Goal: Task Accomplishment & Management: Manage account settings

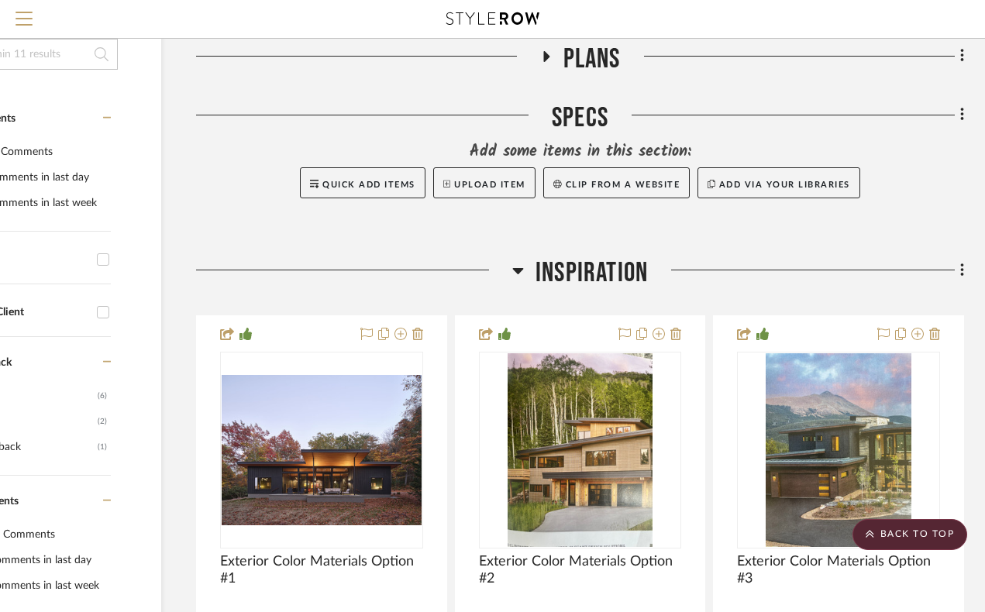
scroll to position [279, 130]
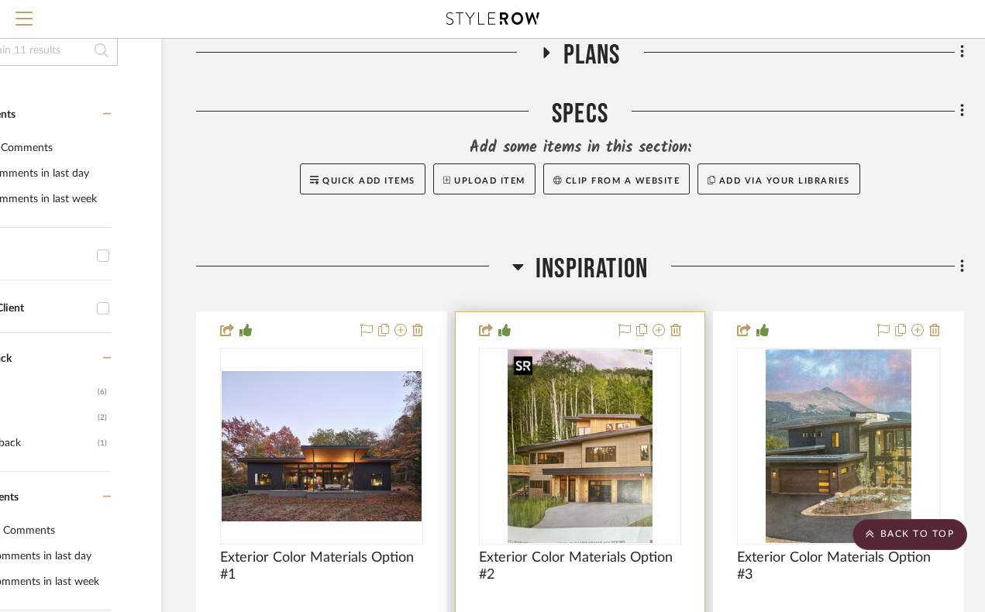
click at [569, 490] on img "0" at bounding box center [581, 447] width 146 height 194
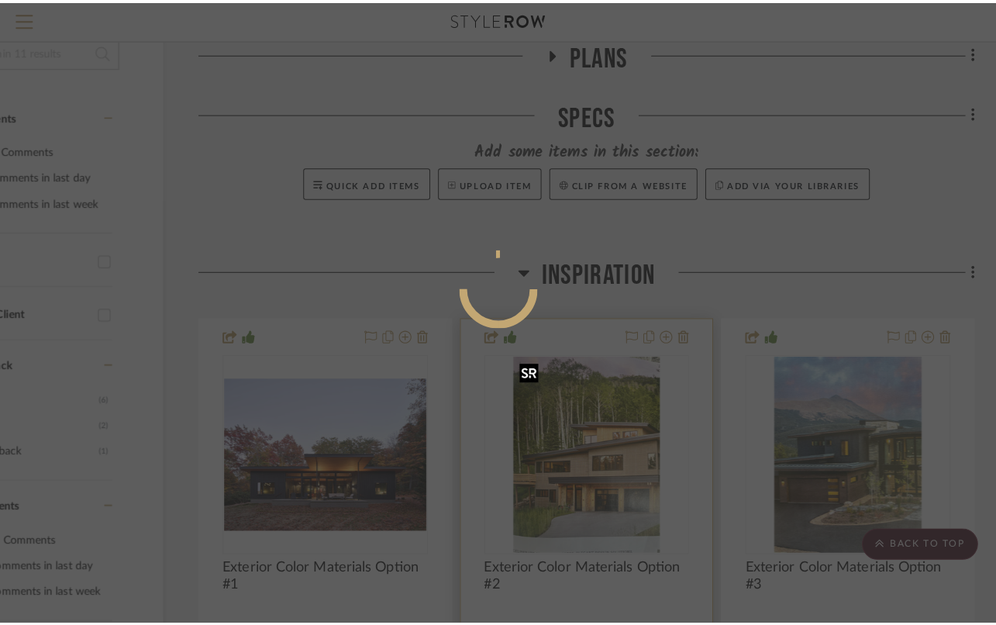
scroll to position [0, 0]
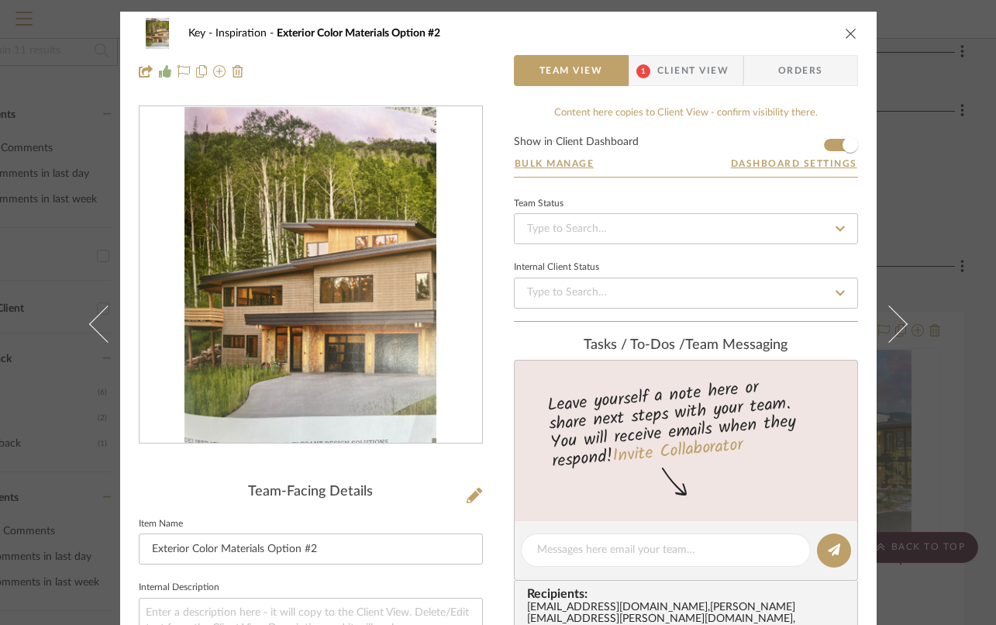
click at [848, 33] on icon "close" at bounding box center [851, 33] width 12 height 12
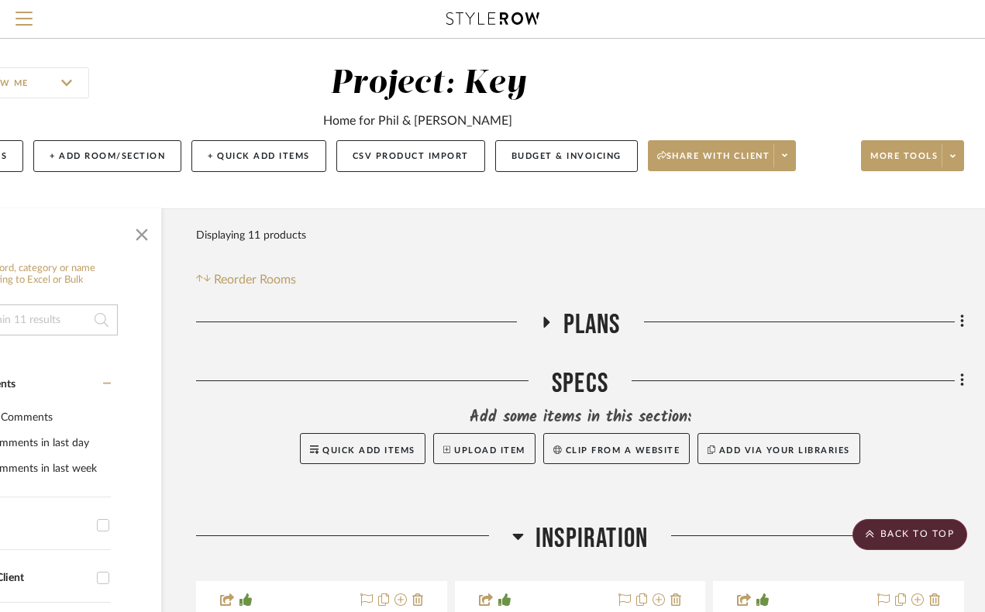
scroll to position [0, 130]
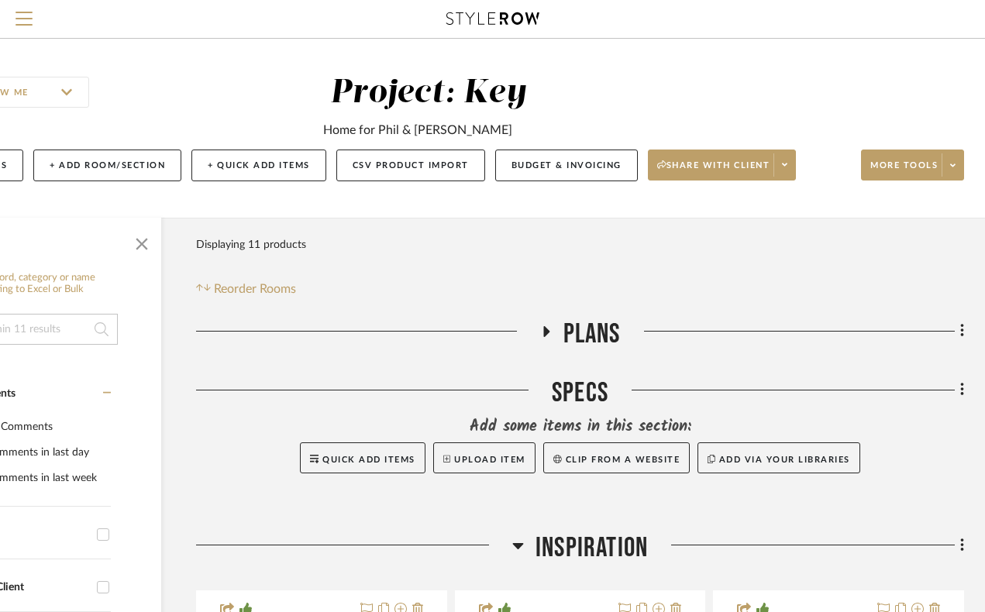
click at [545, 330] on icon at bounding box center [546, 331] width 6 height 11
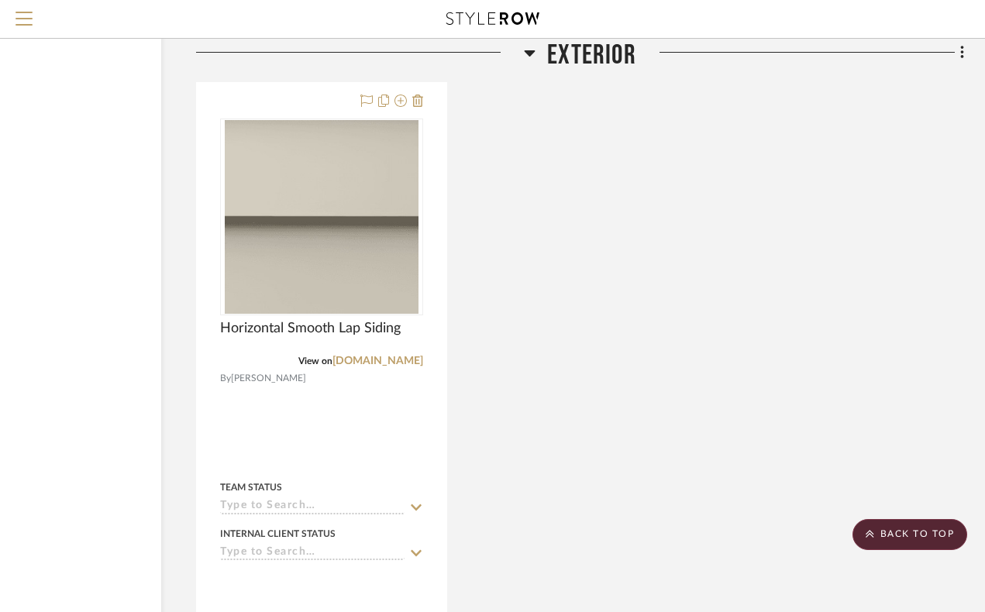
scroll to position [3244, 130]
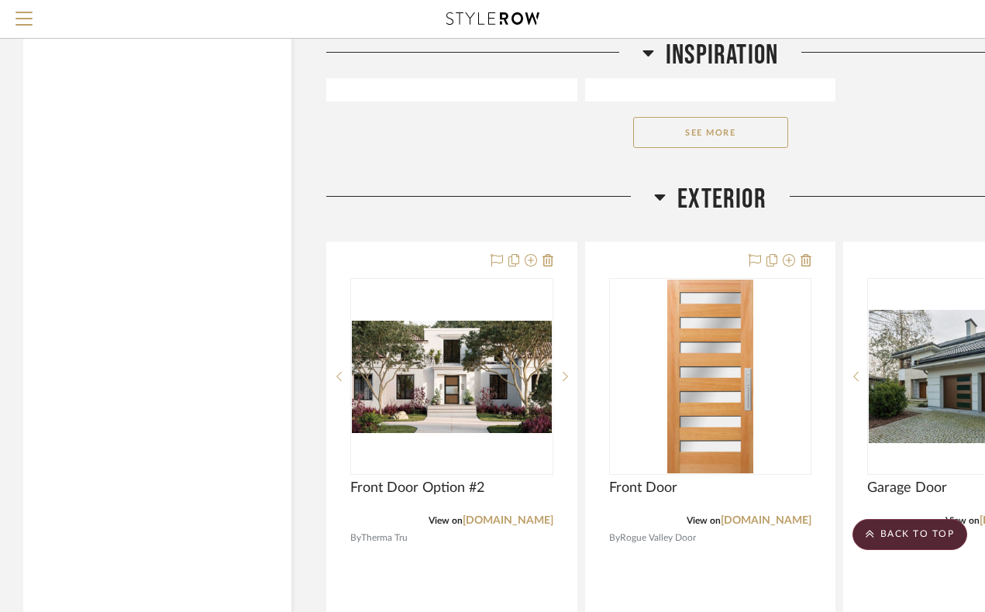
scroll to position [3395, 0]
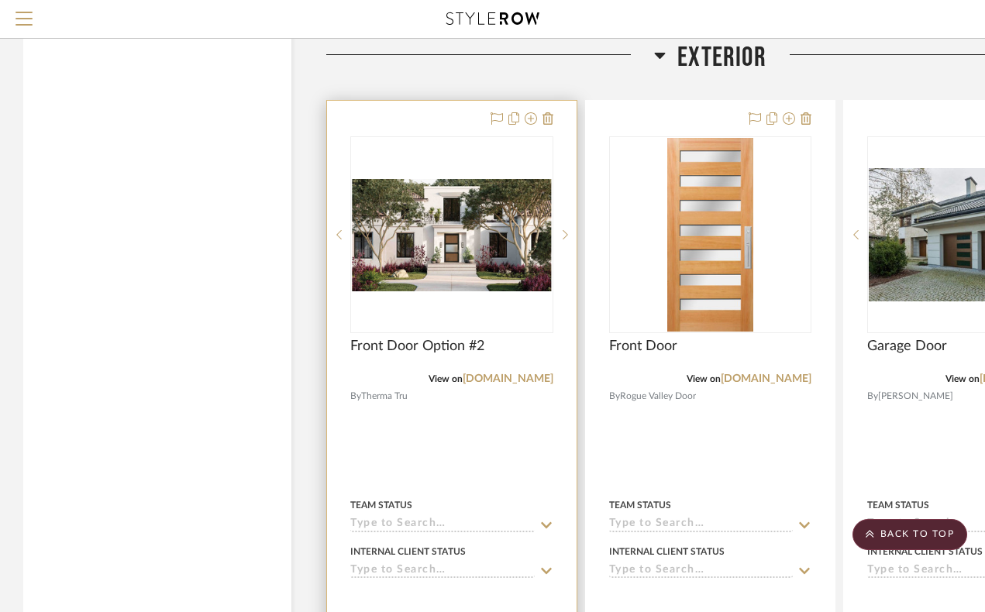
click at [0, 0] on img at bounding box center [0, 0] width 0 height 0
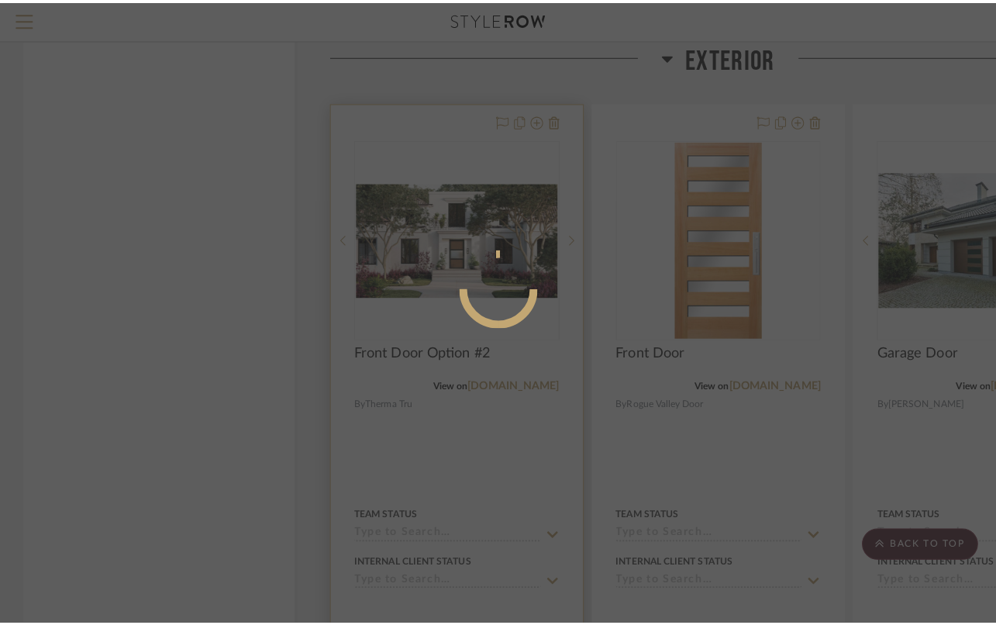
scroll to position [0, 0]
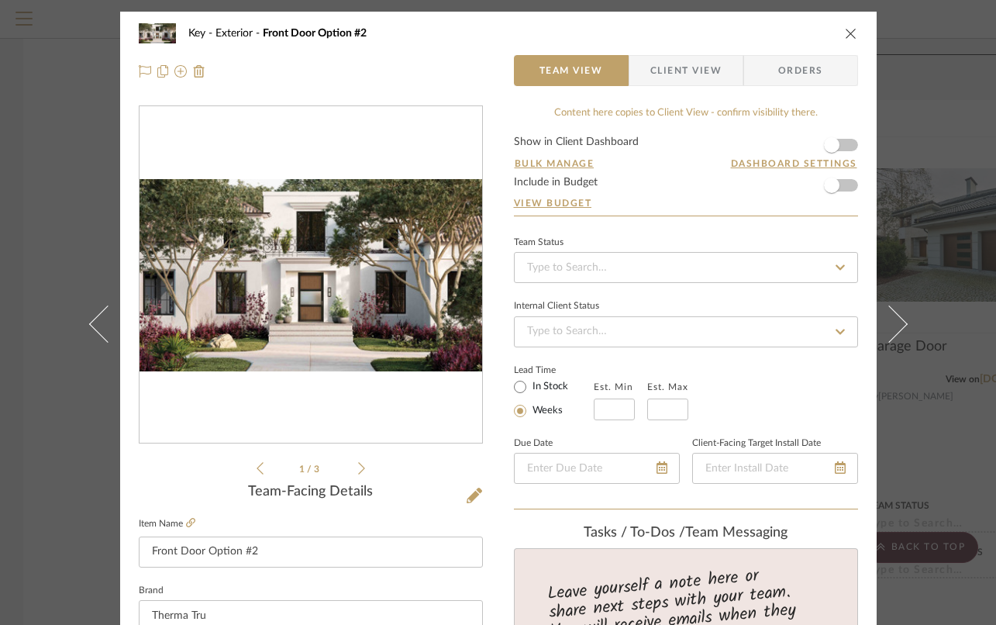
click at [358, 470] on icon at bounding box center [361, 468] width 7 height 14
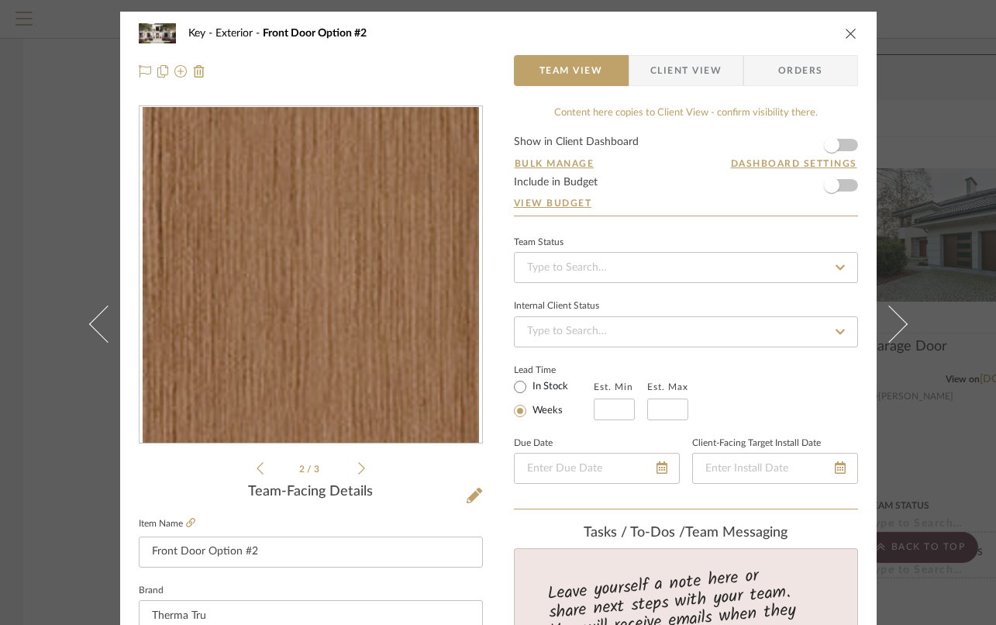
click at [358, 470] on icon at bounding box center [361, 468] width 7 height 14
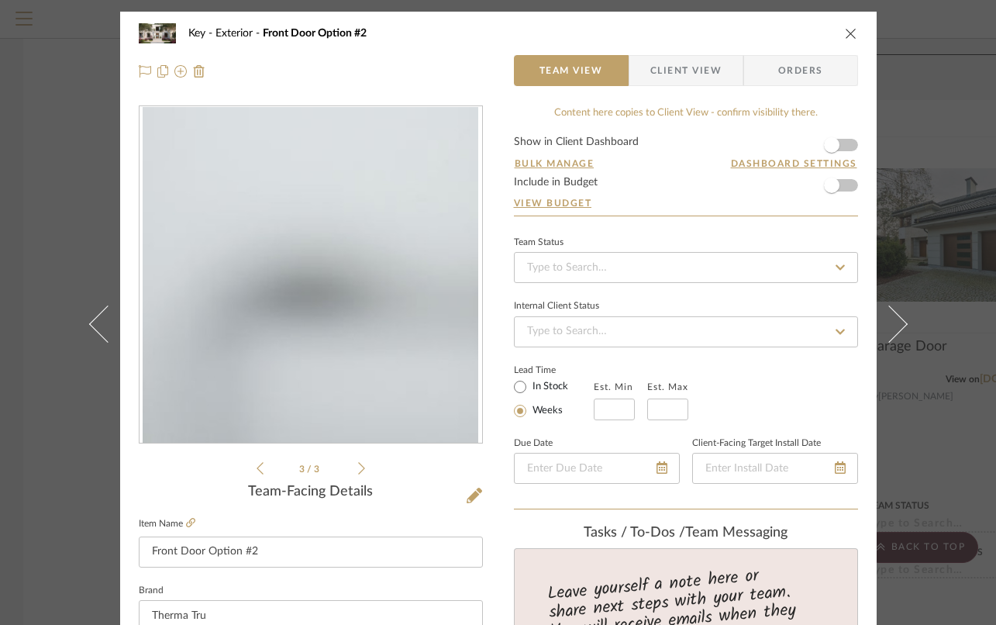
click at [845, 33] on icon "close" at bounding box center [851, 33] width 12 height 12
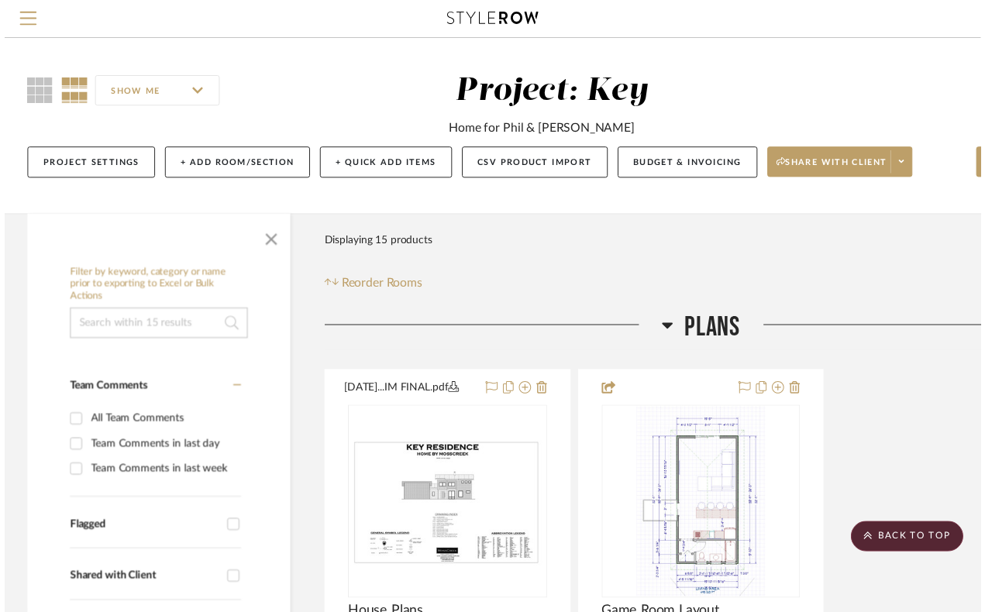
scroll to position [3395, 0]
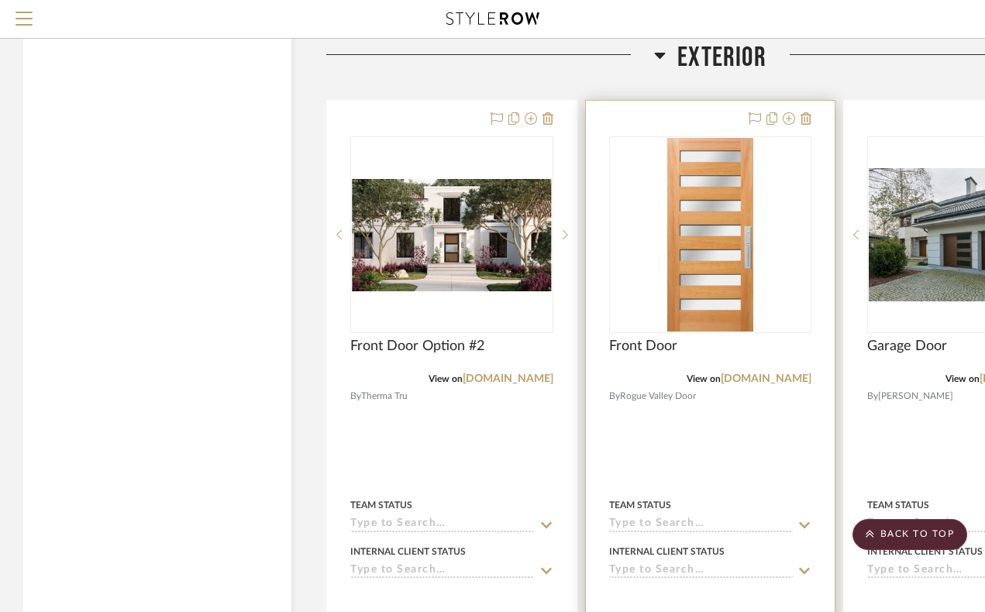
click at [647, 329] on div at bounding box center [711, 440] width 250 height 678
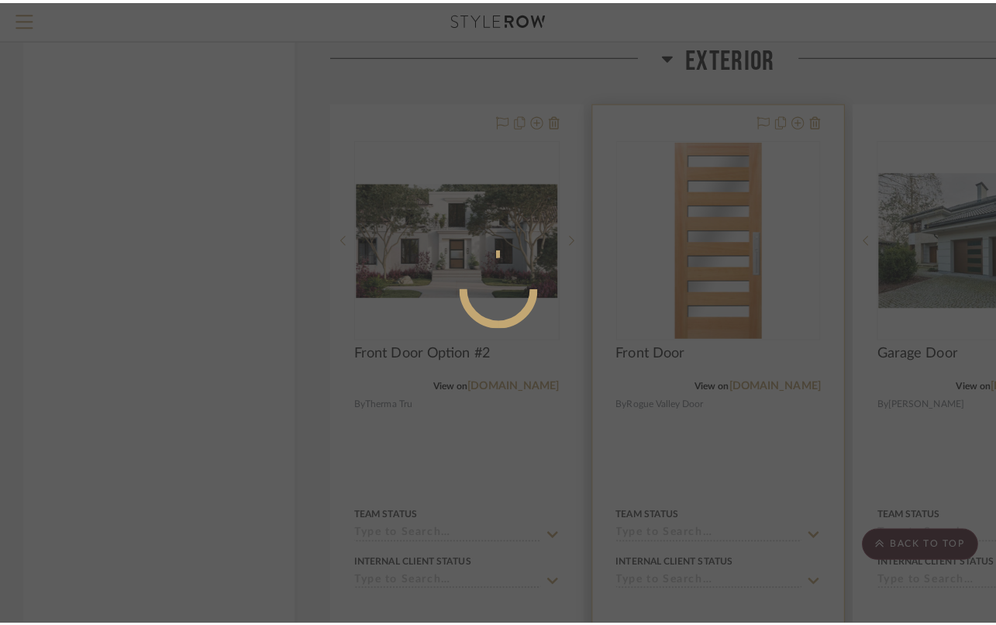
scroll to position [0, 0]
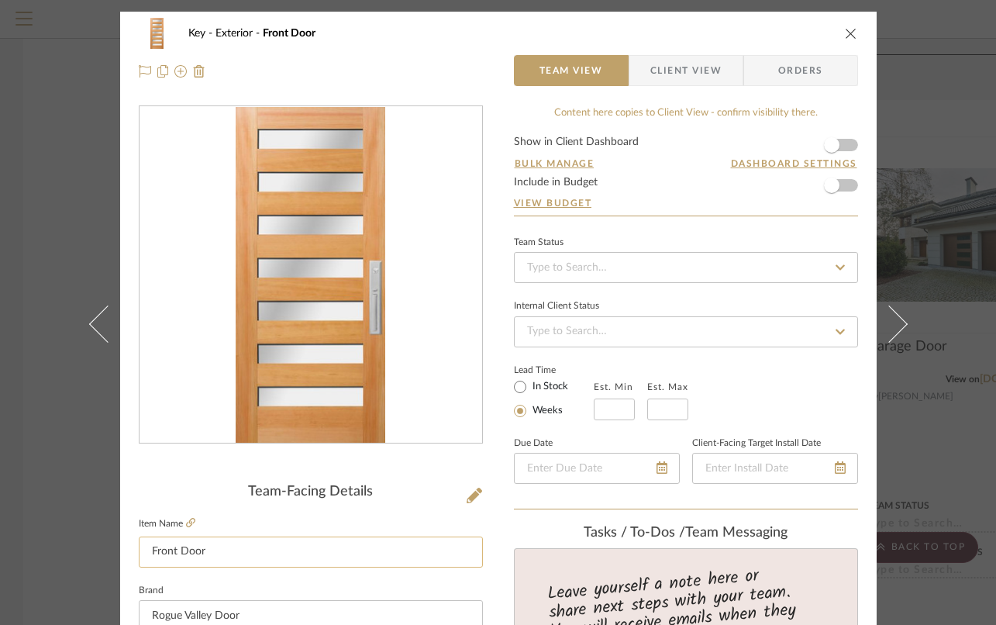
click at [240, 548] on input "Front Door" at bounding box center [311, 551] width 344 height 31
type input "Front Door Option #1"
click at [924, 76] on div "Key Exterior Front Door Team View Client View Orders Team-Facing Details Item N…" at bounding box center [498, 312] width 996 height 625
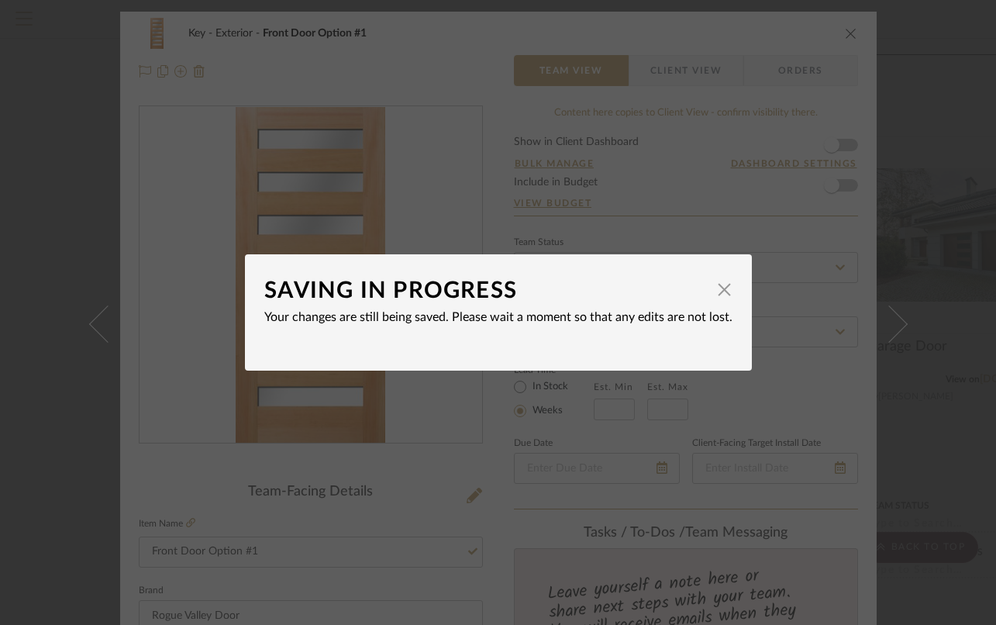
click at [892, 165] on div "SAVING IN PROGRESS × Your changes are still being saved. Please wait a moment s…" at bounding box center [498, 312] width 996 height 625
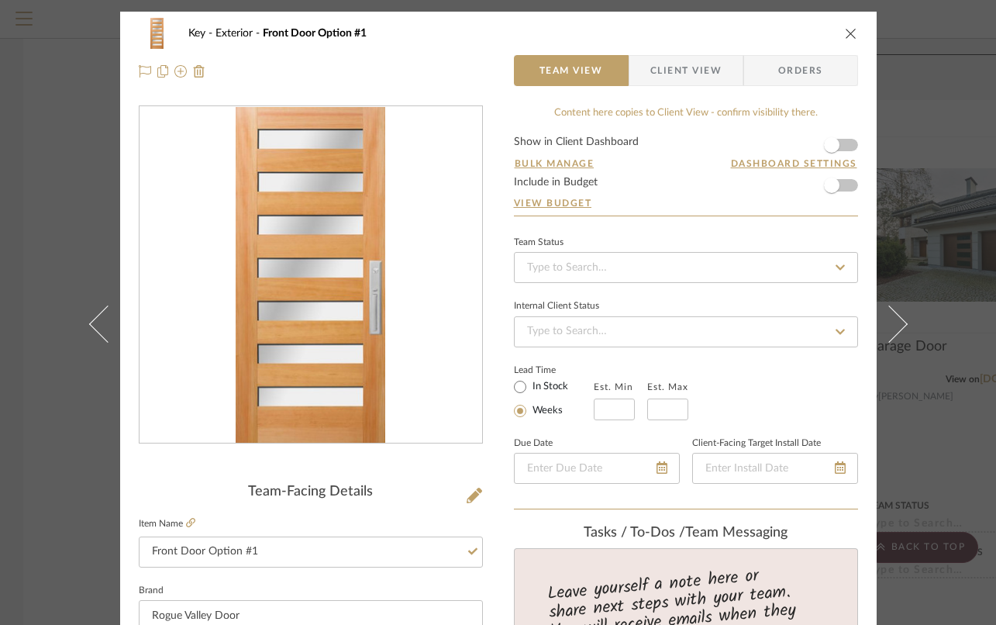
click at [892, 165] on button at bounding box center [898, 324] width 43 height 625
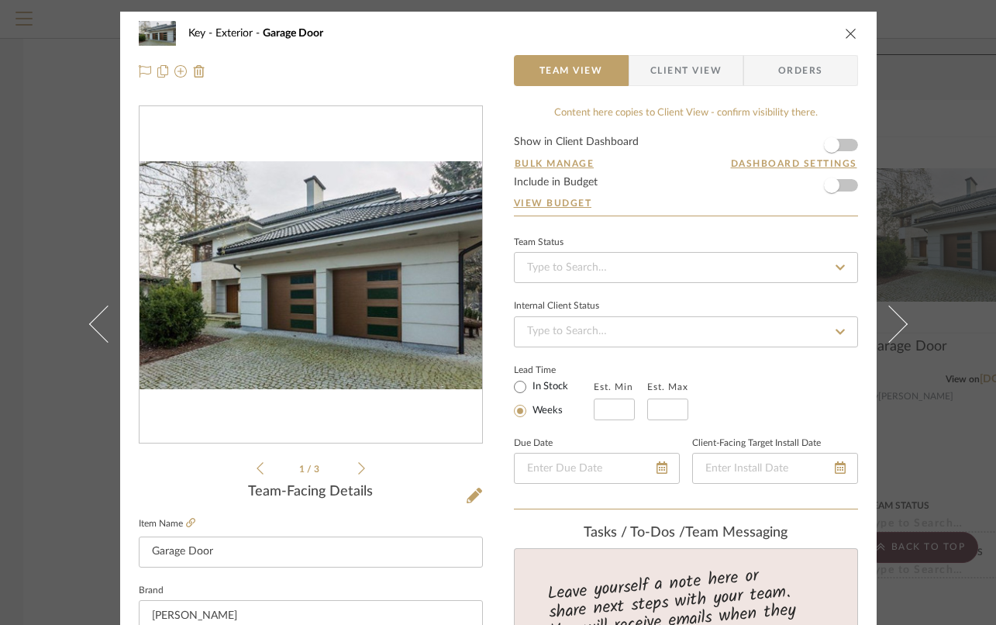
click at [845, 35] on icon "close" at bounding box center [851, 33] width 12 height 12
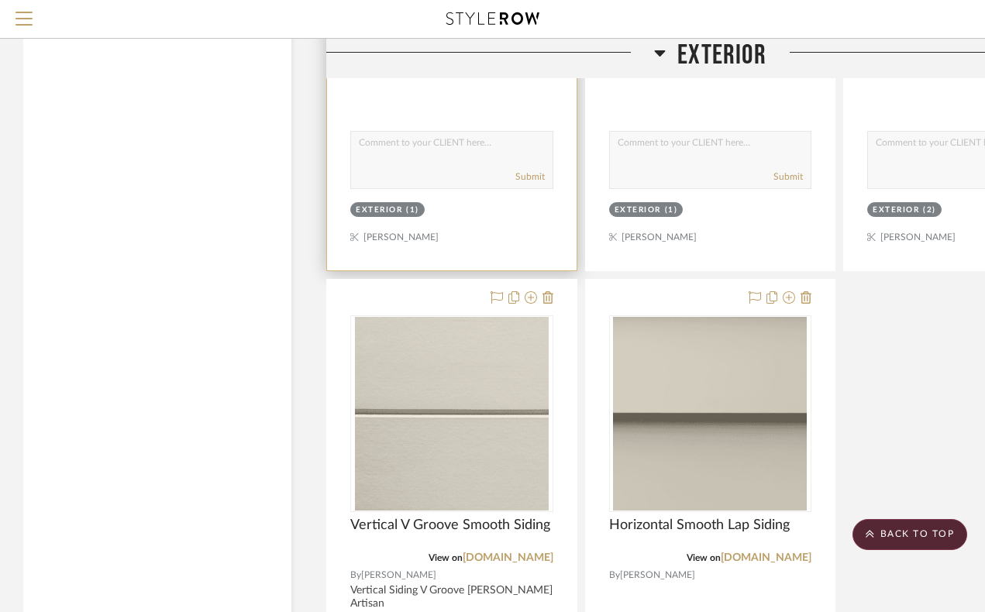
scroll to position [3954, 0]
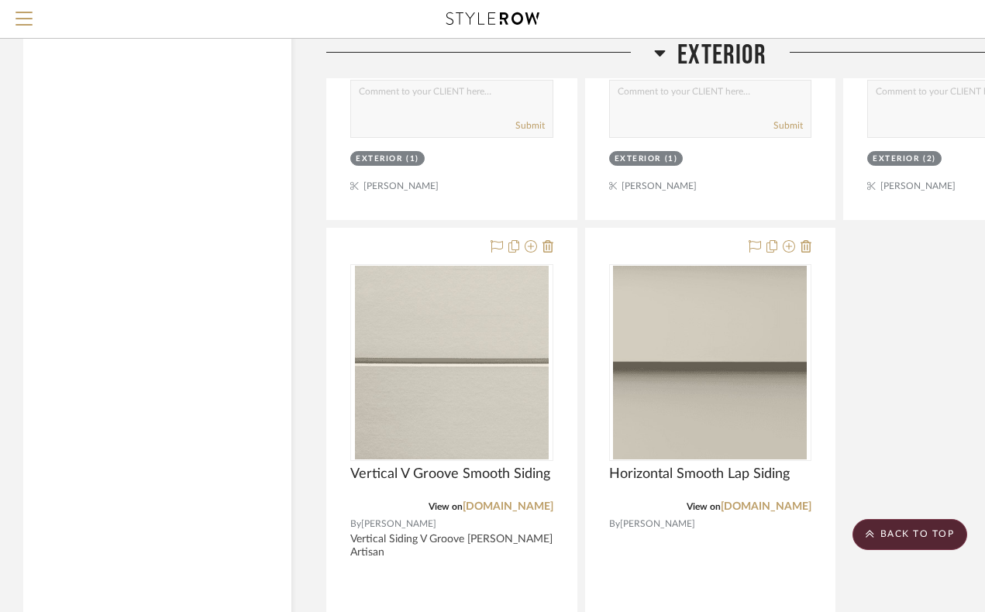
drag, startPoint x: 725, startPoint y: 232, endPoint x: 277, endPoint y: 0, distance: 504.5
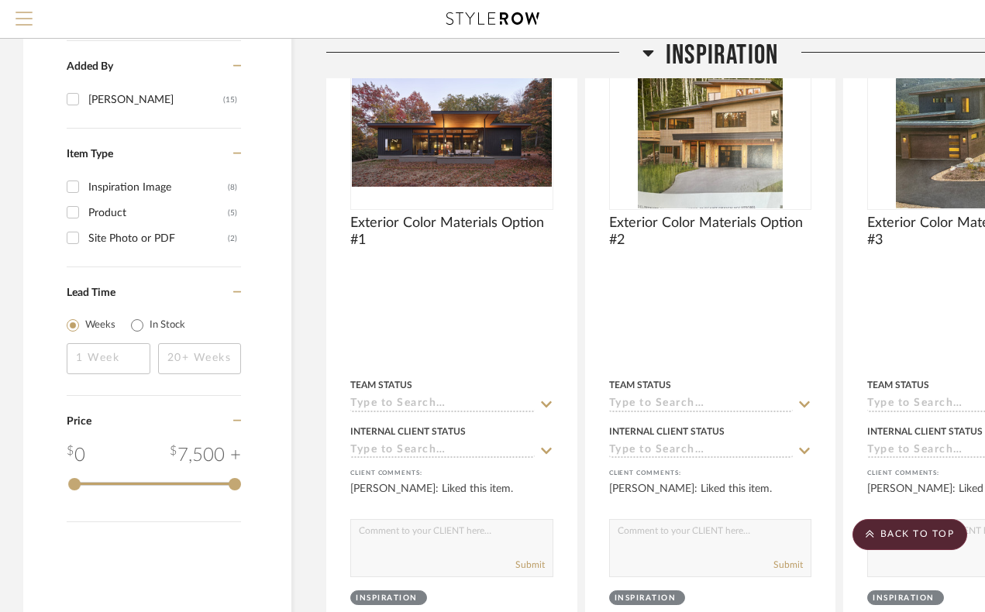
scroll to position [1270, 0]
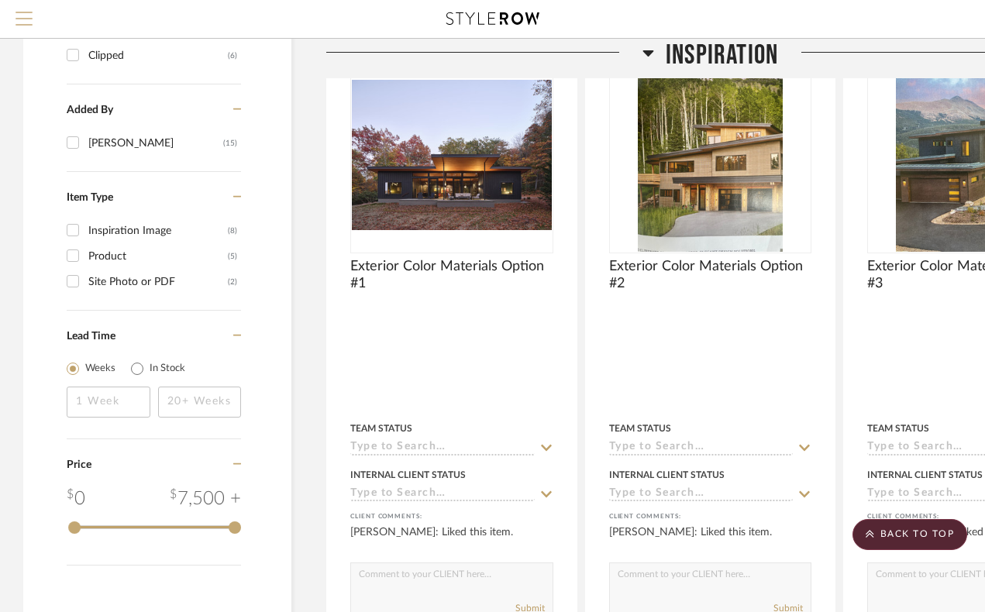
click at [31, 29] on span "Menu" at bounding box center [24, 23] width 17 height 23
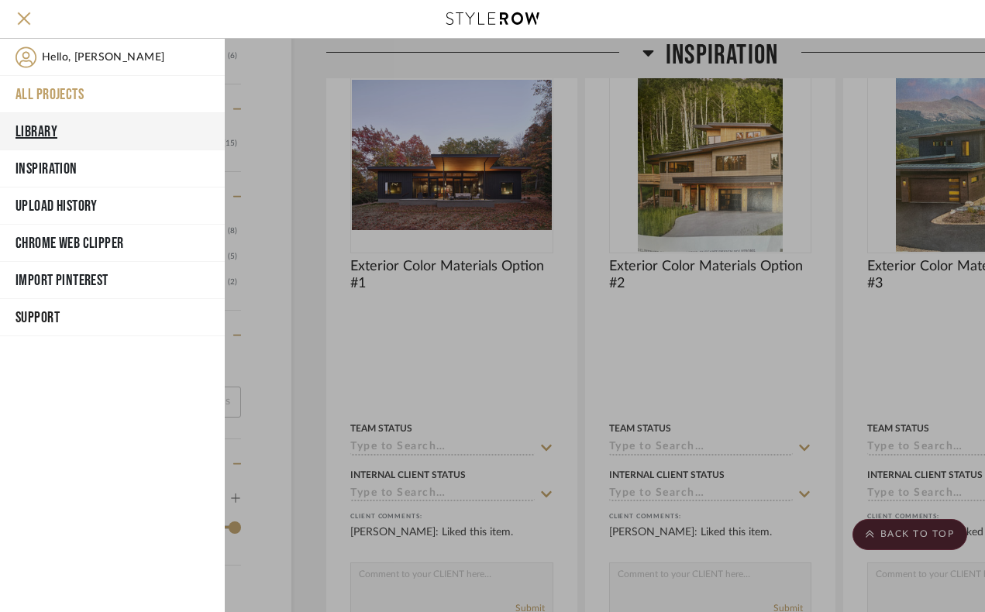
click at [59, 128] on button "Library" at bounding box center [112, 131] width 225 height 37
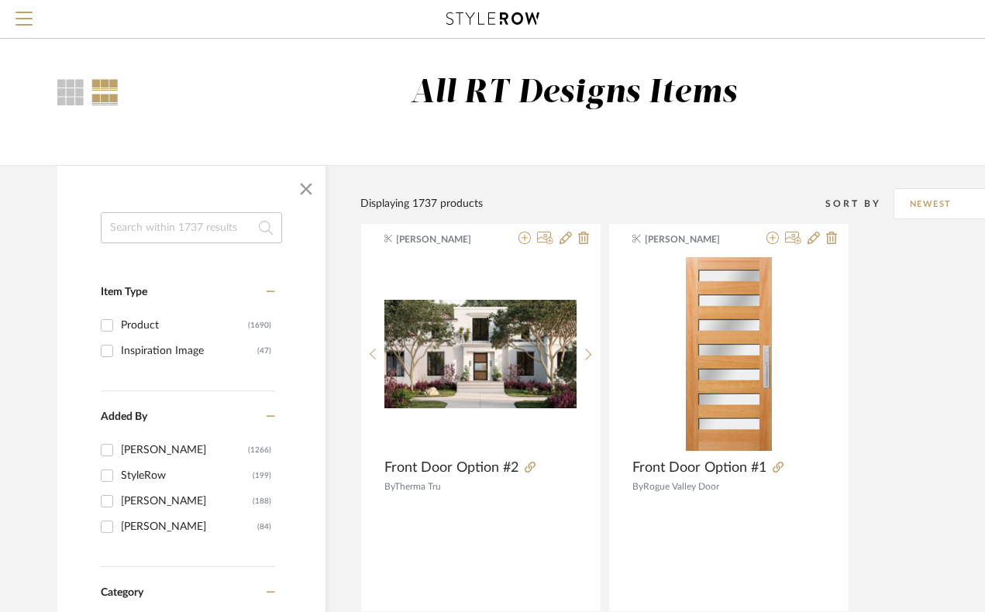
click at [193, 223] on input at bounding box center [191, 227] width 181 height 31
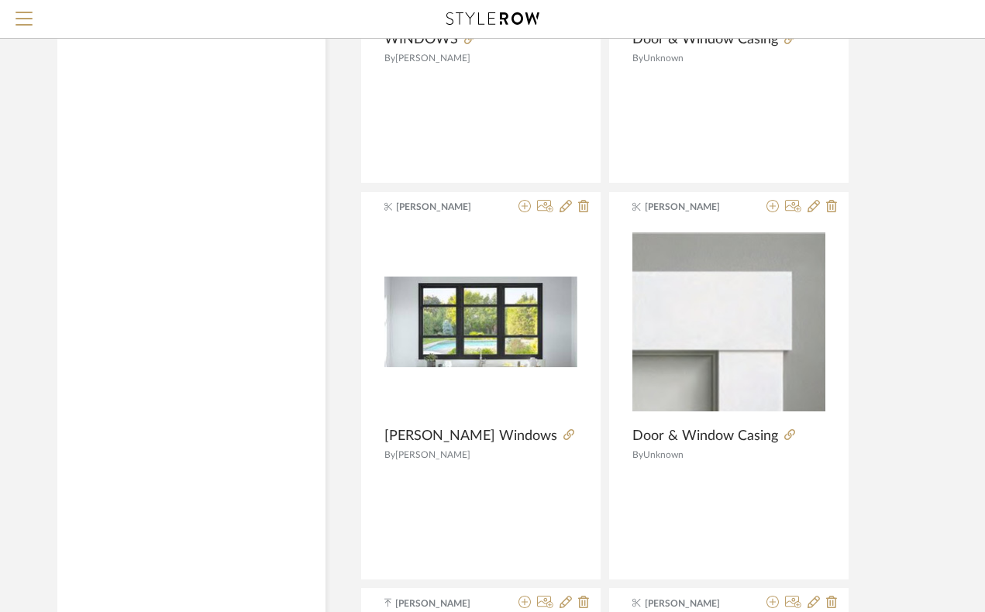
scroll to position [1277, 0]
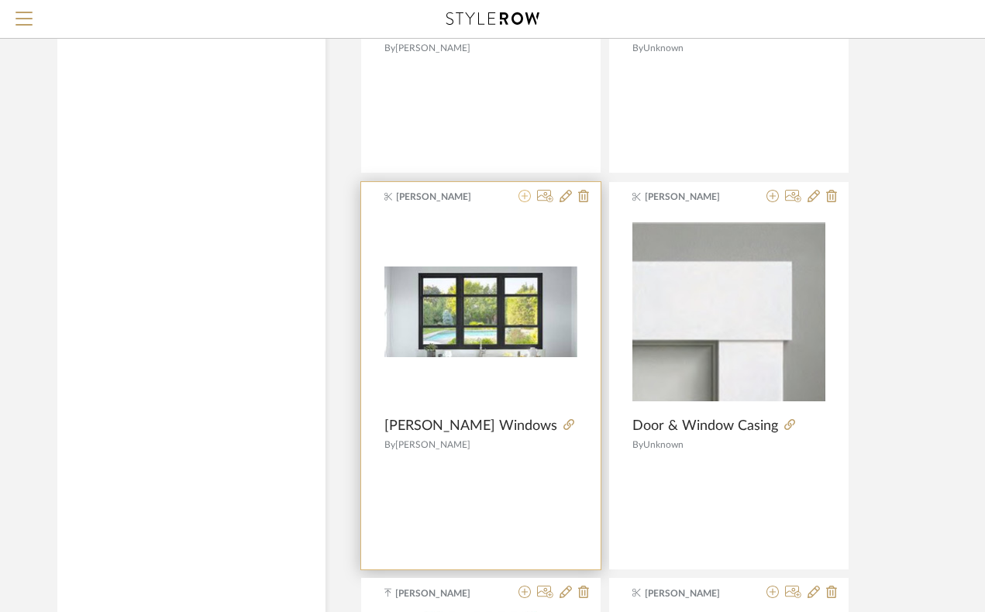
type input "window"
click at [522, 198] on icon at bounding box center [525, 196] width 12 height 12
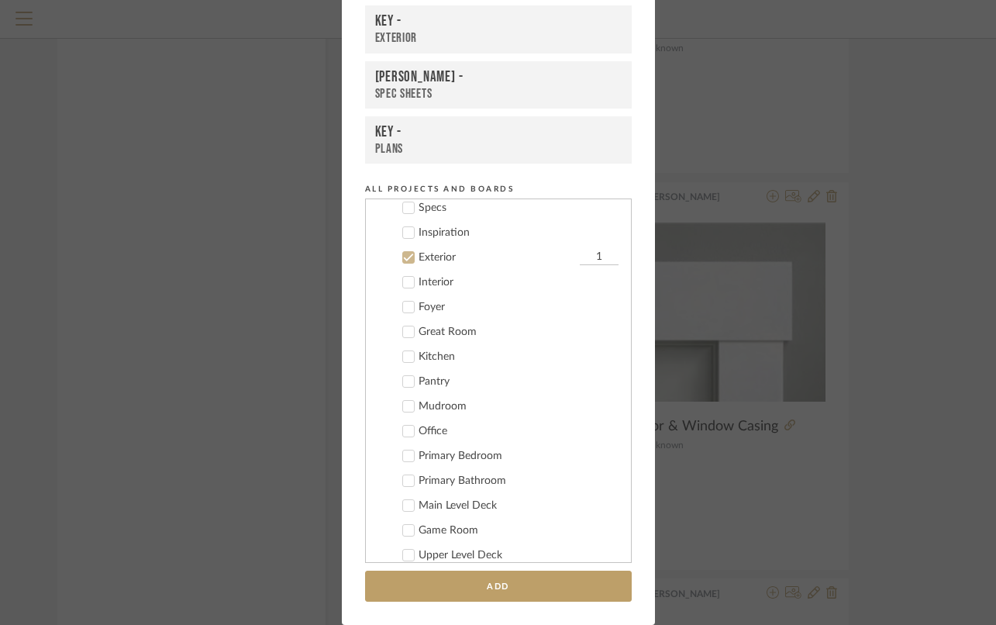
scroll to position [360, 0]
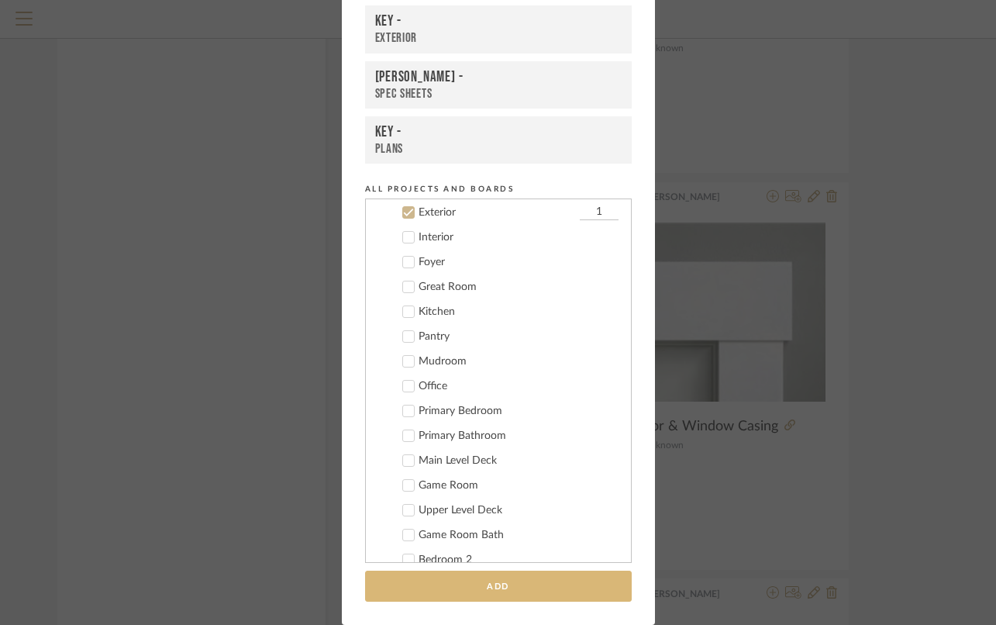
click at [521, 592] on button "Add" at bounding box center [498, 587] width 267 height 32
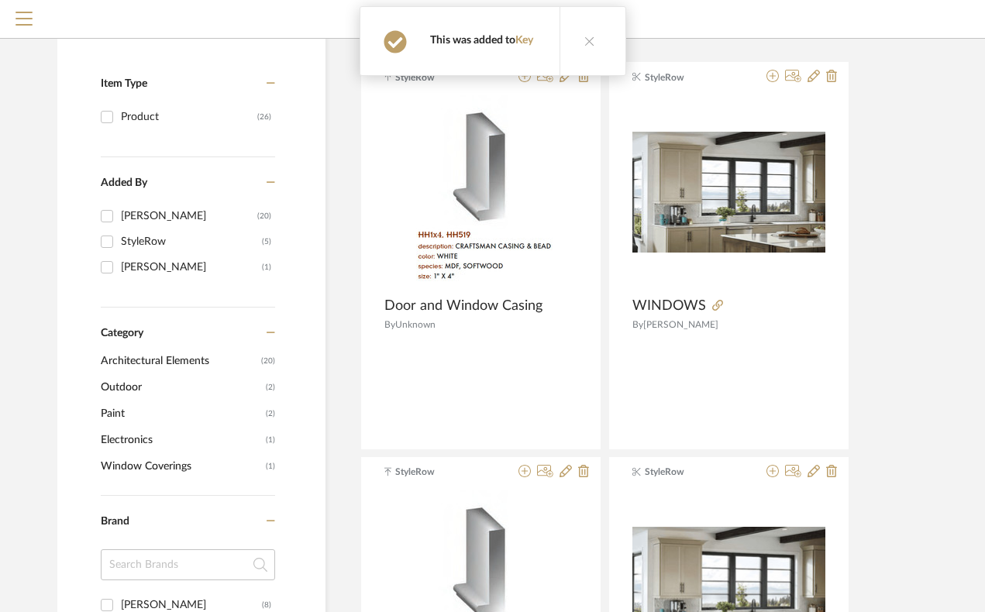
scroll to position [0, 0]
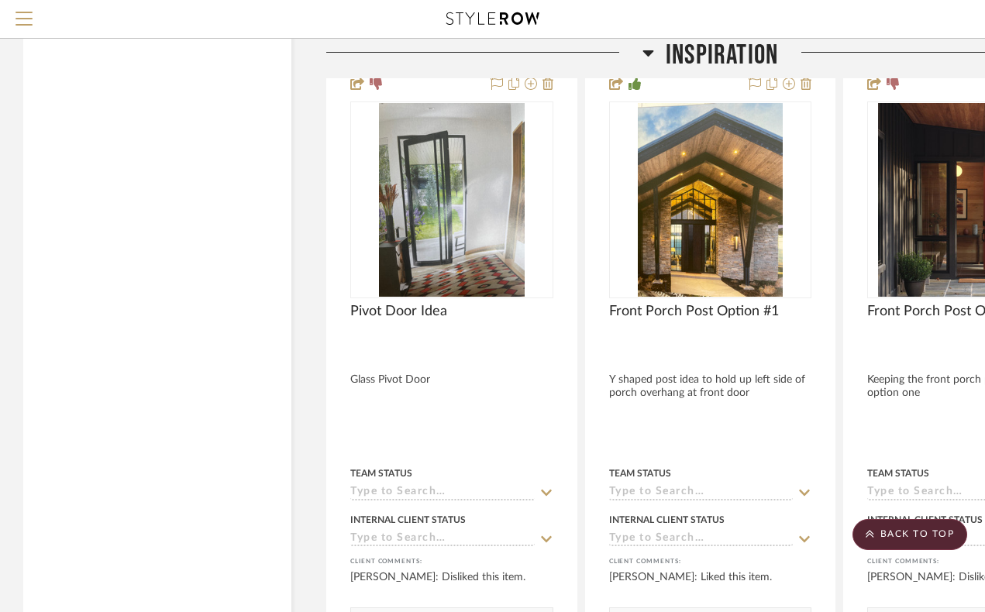
scroll to position [1919, 0]
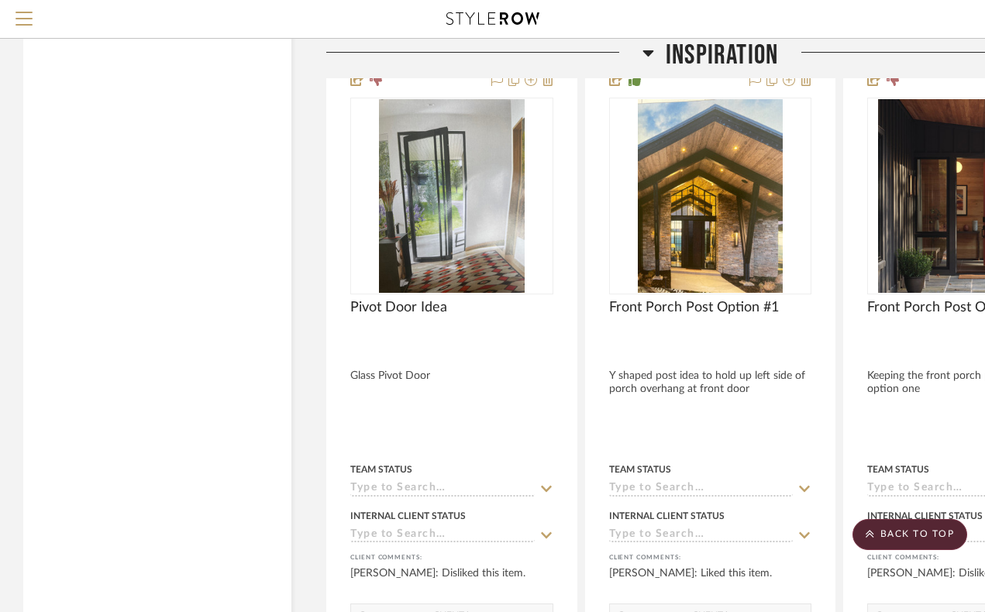
click at [650, 55] on icon at bounding box center [649, 52] width 12 height 19
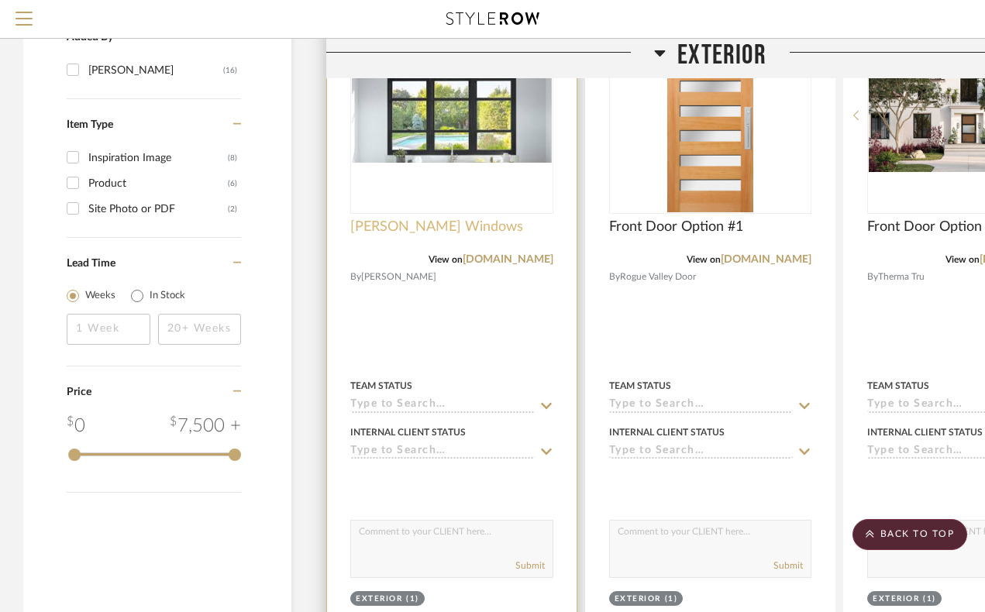
scroll to position [1413, 0]
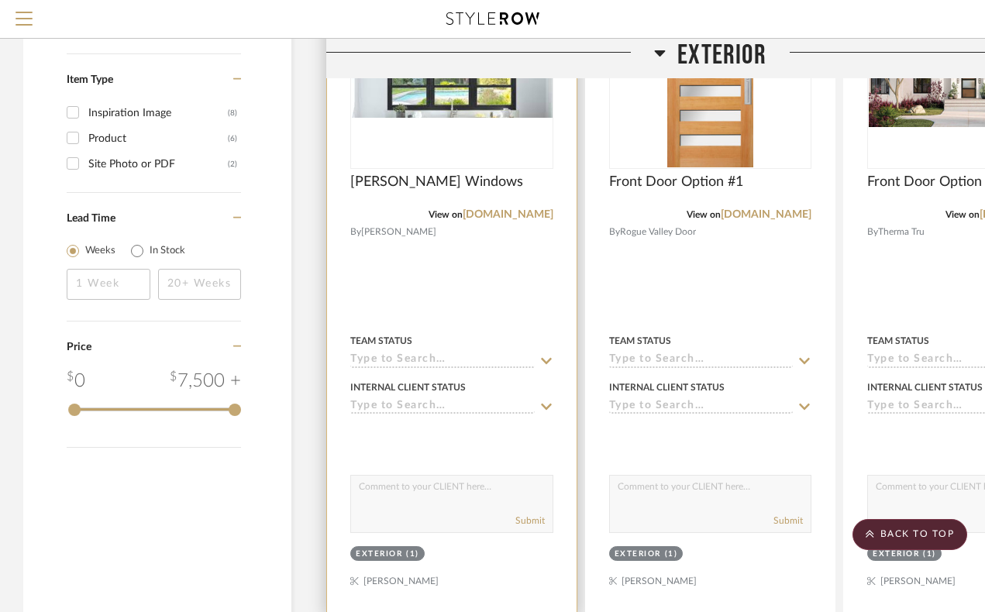
click at [456, 124] on div "0" at bounding box center [452, 70] width 202 height 195
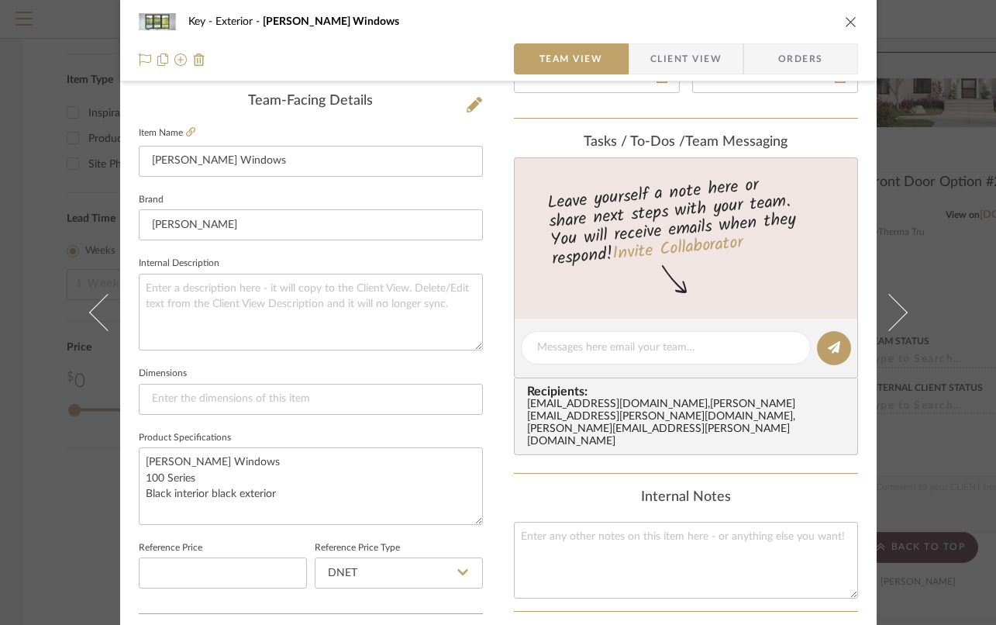
scroll to position [392, 0]
click at [158, 477] on textarea "Andersen Windows 100 Series Black interior black exterior" at bounding box center [311, 484] width 344 height 77
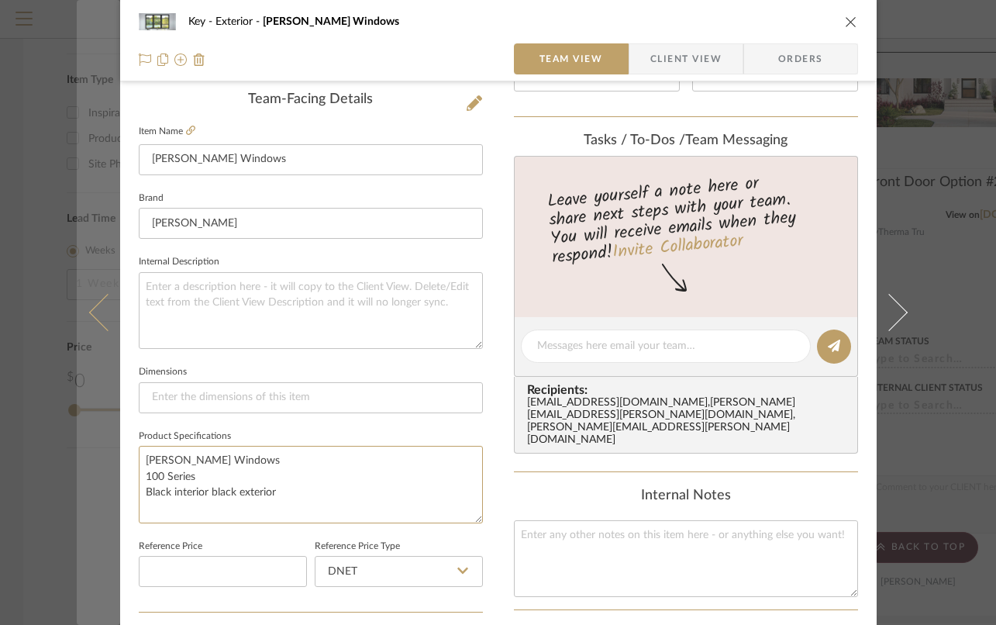
drag, startPoint x: 198, startPoint y: 476, endPoint x: 105, endPoint y: 474, distance: 93.8
click at [105, 474] on mat-dialog-content "Key Exterior Andersen Windows Team View Client View Orders Team-Facing Details …" at bounding box center [498, 335] width 843 height 1432
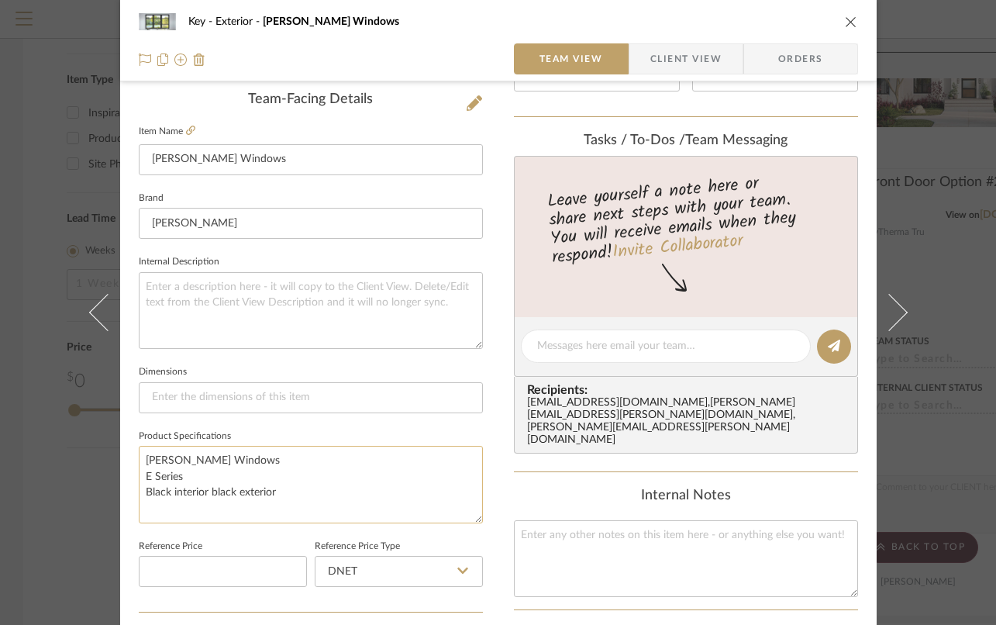
click at [283, 487] on textarea "Andersen Windows E Series Black interior black exterior" at bounding box center [311, 484] width 344 height 77
type textarea "Andersen Windows E Series Black interior black exterior"
click at [846, 17] on icon "close" at bounding box center [851, 22] width 12 height 12
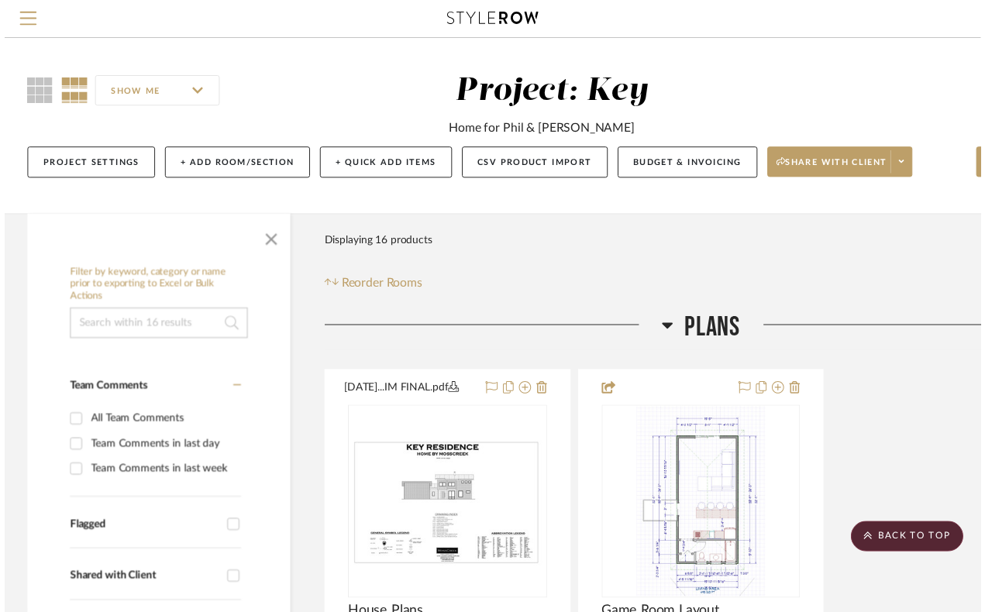
scroll to position [1413, 0]
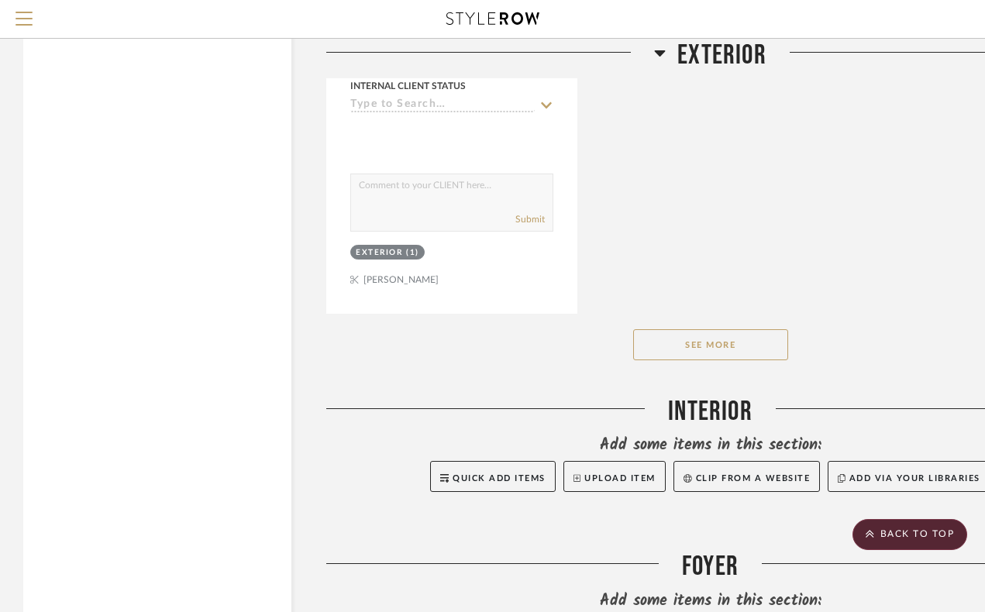
scroll to position [3091, 0]
click at [723, 336] on button "See More" at bounding box center [710, 344] width 155 height 31
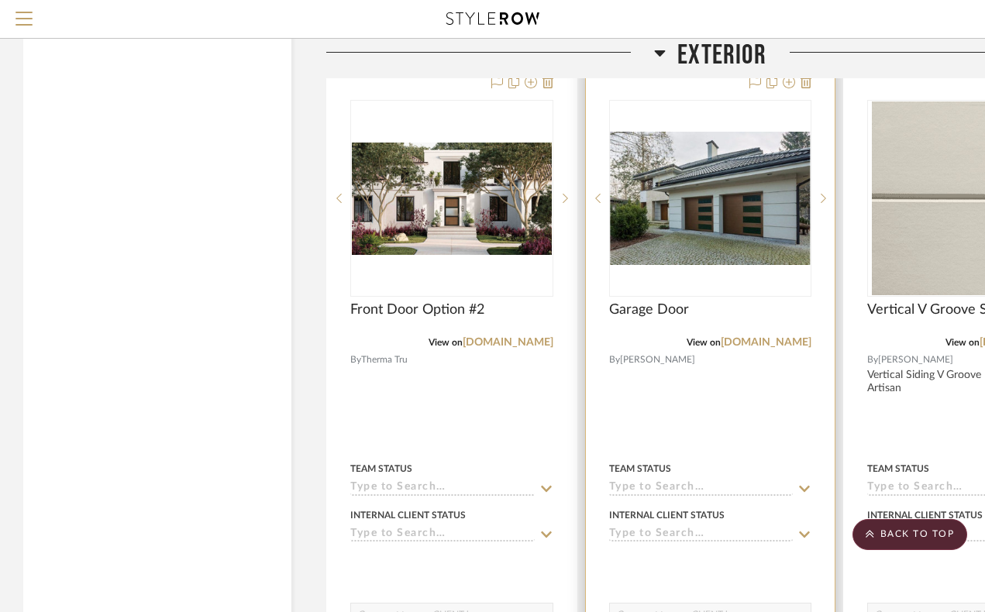
scroll to position [1926, 0]
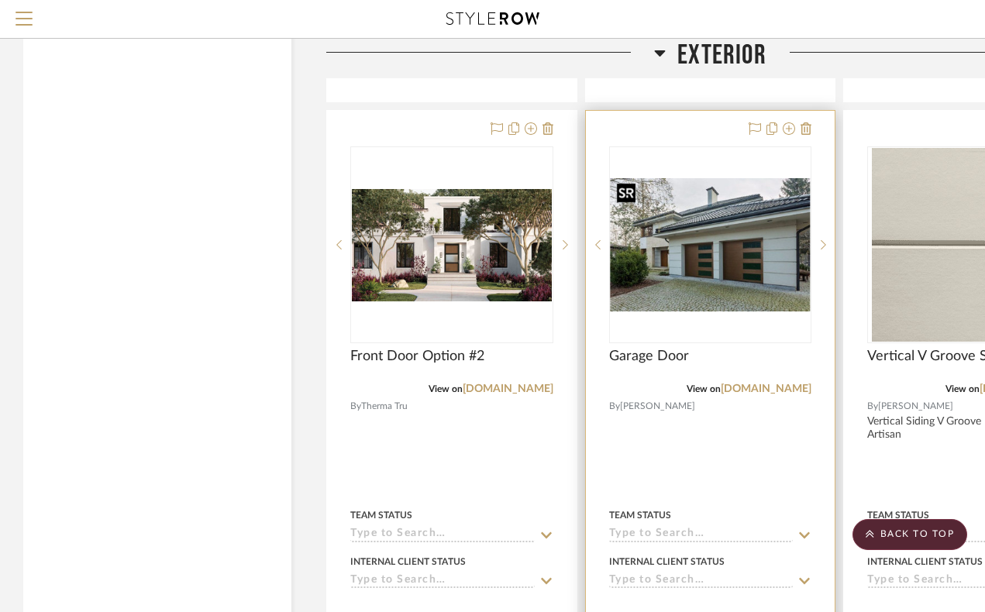
click at [728, 250] on img "0" at bounding box center [711, 244] width 200 height 133
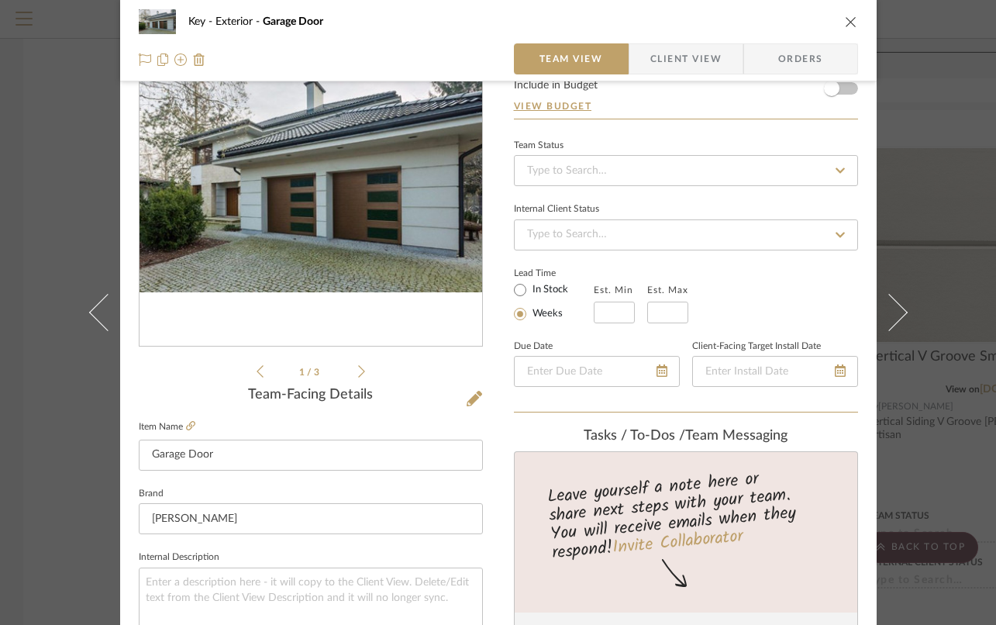
scroll to position [184, 0]
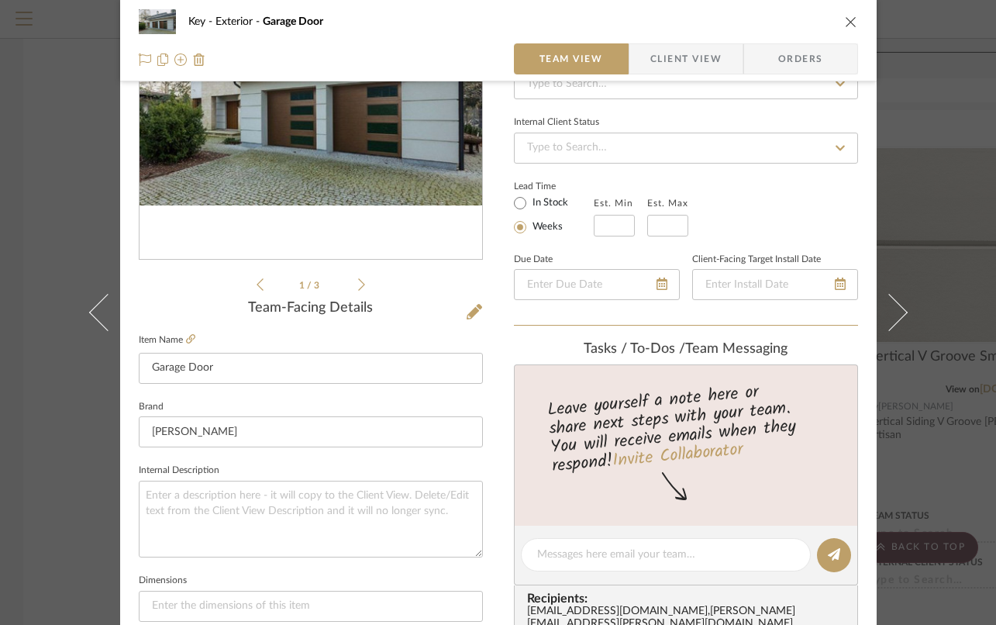
click at [358, 285] on icon at bounding box center [361, 285] width 7 height 14
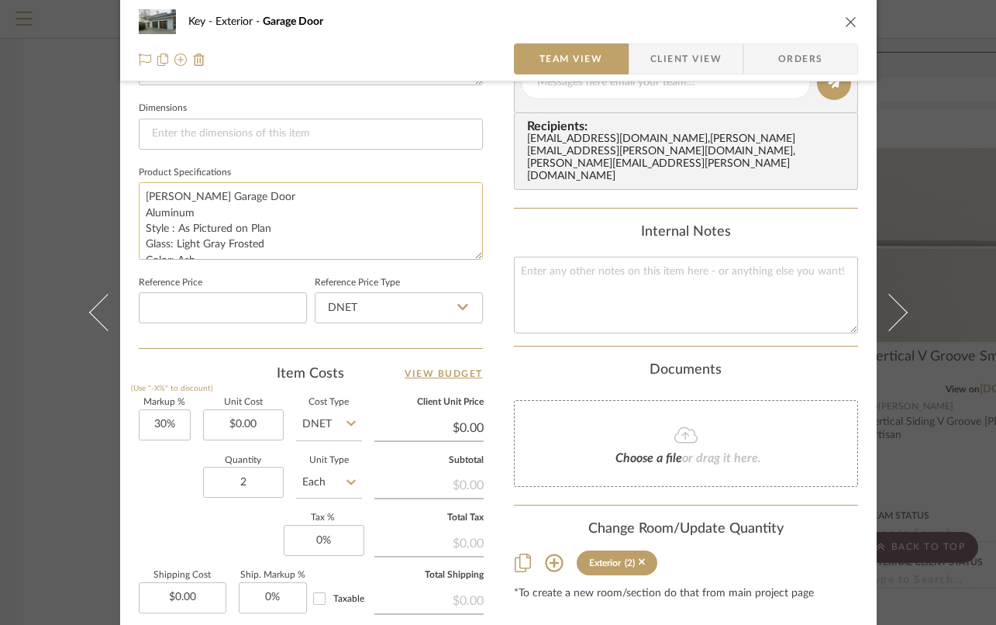
scroll to position [16, 0]
click at [196, 243] on textarea "[PERSON_NAME] Garage Door Aluminum Style : As Pictured on Plan Glass: Light Gra…" at bounding box center [311, 220] width 344 height 77
type textarea "[PERSON_NAME] Garage Door Aluminum Style : As Pictured on Plan Glass: Light Gra…"
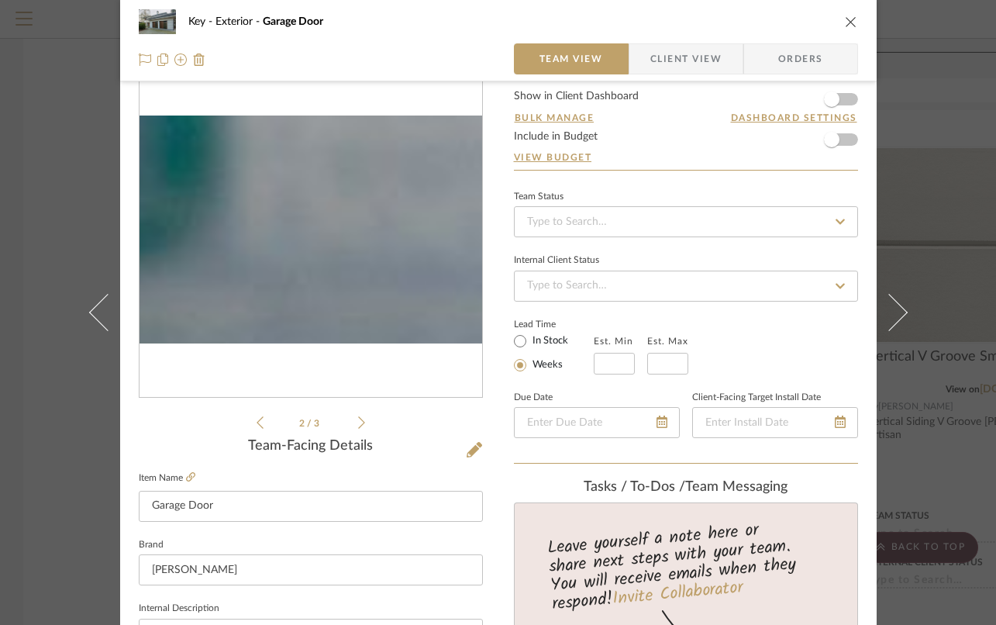
scroll to position [0, 0]
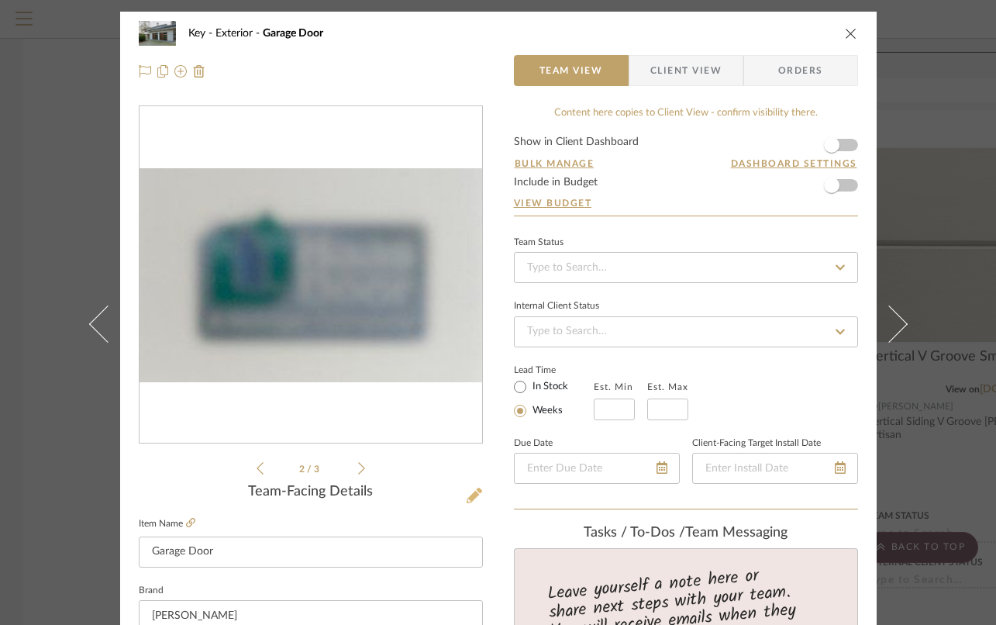
click at [467, 492] on icon at bounding box center [475, 496] width 16 height 16
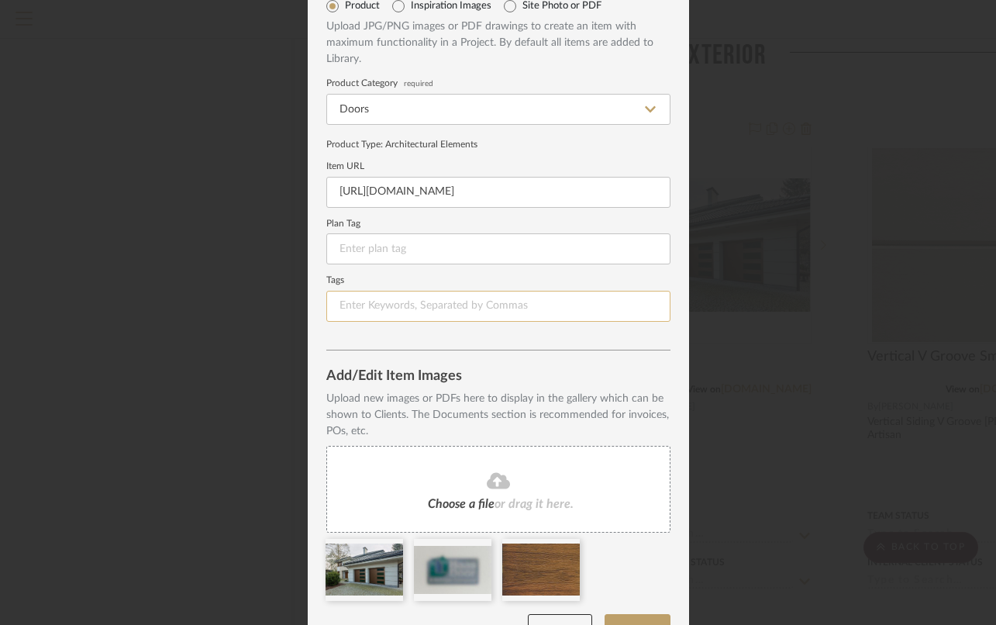
scroll to position [114, 0]
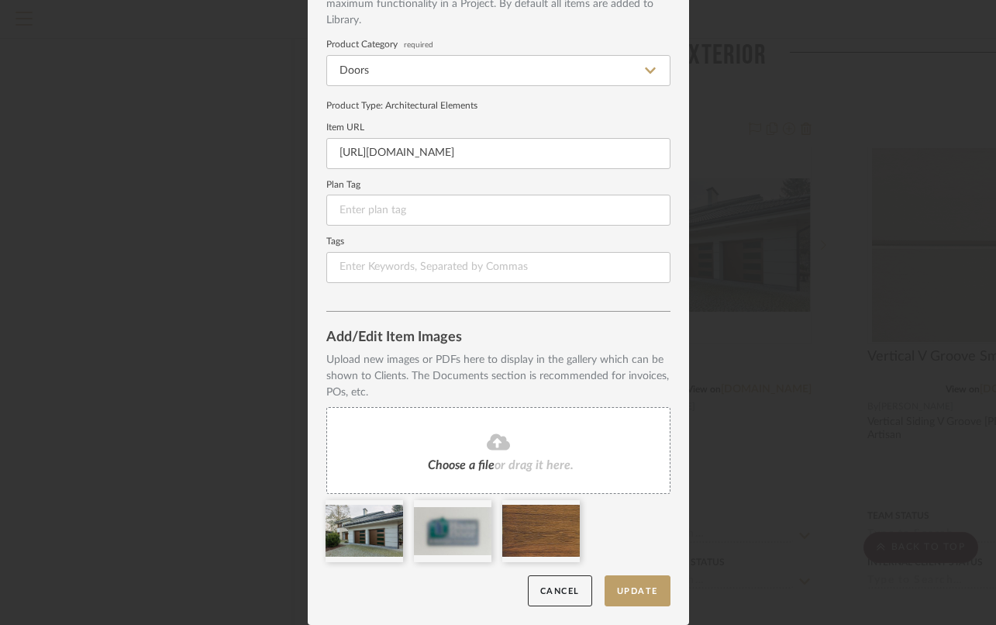
click at [541, 444] on fa-icon at bounding box center [498, 443] width 141 height 20
click at [638, 593] on button "Update" at bounding box center [638, 591] width 66 height 32
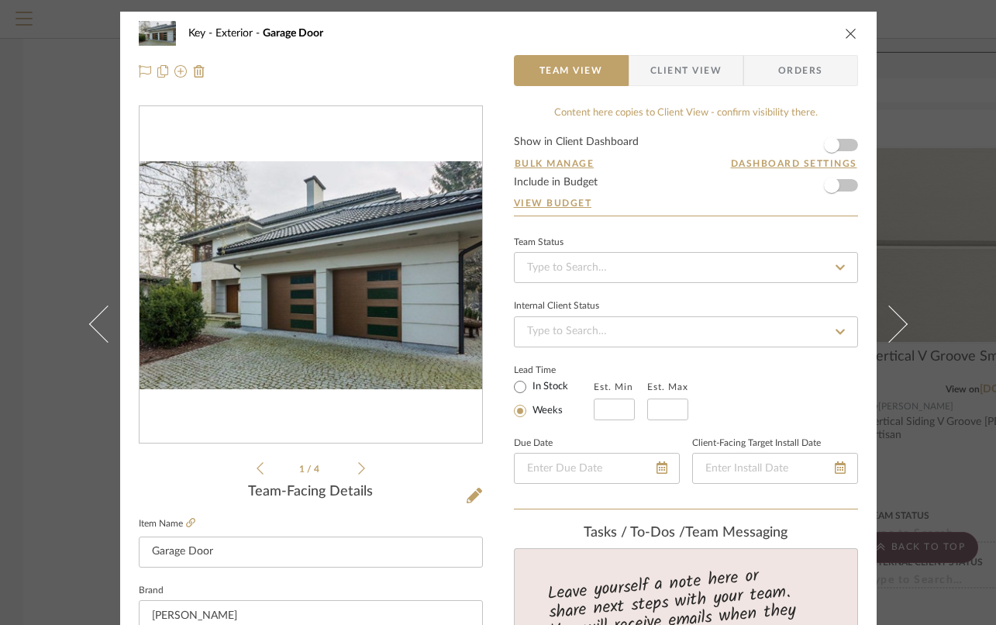
click at [845, 38] on icon "close" at bounding box center [851, 33] width 12 height 12
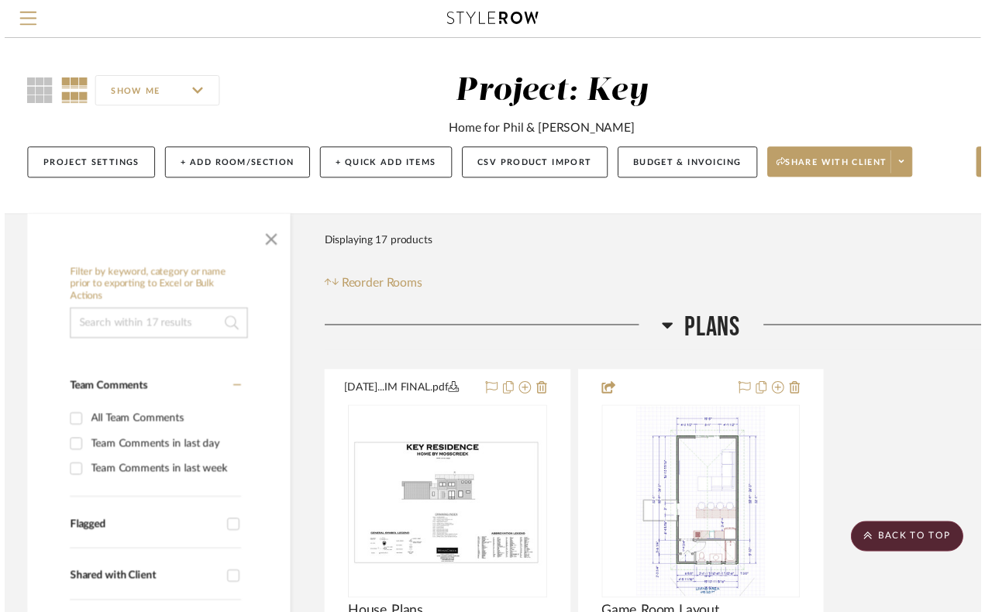
scroll to position [1926, 0]
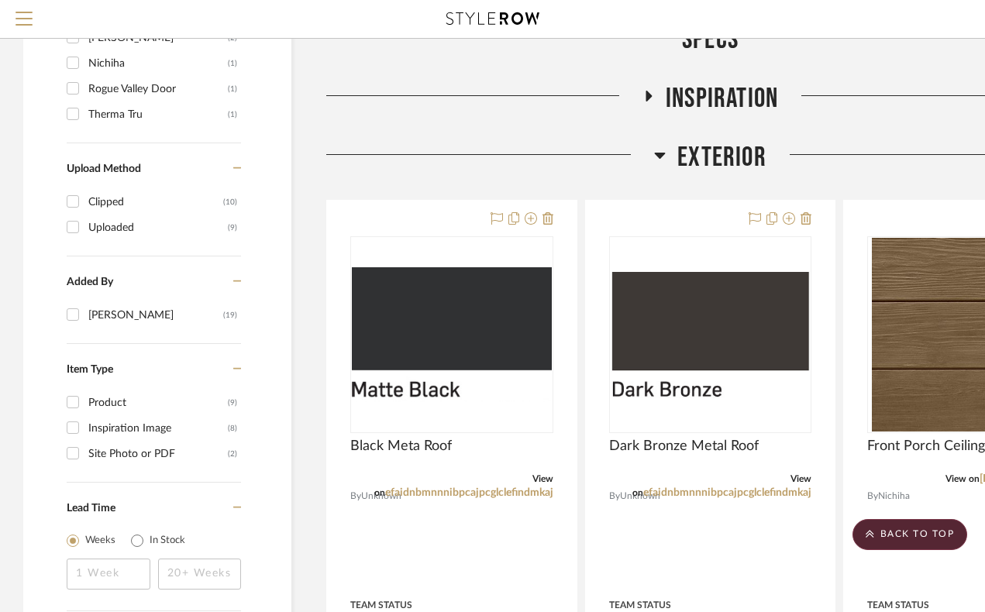
scroll to position [1302, 0]
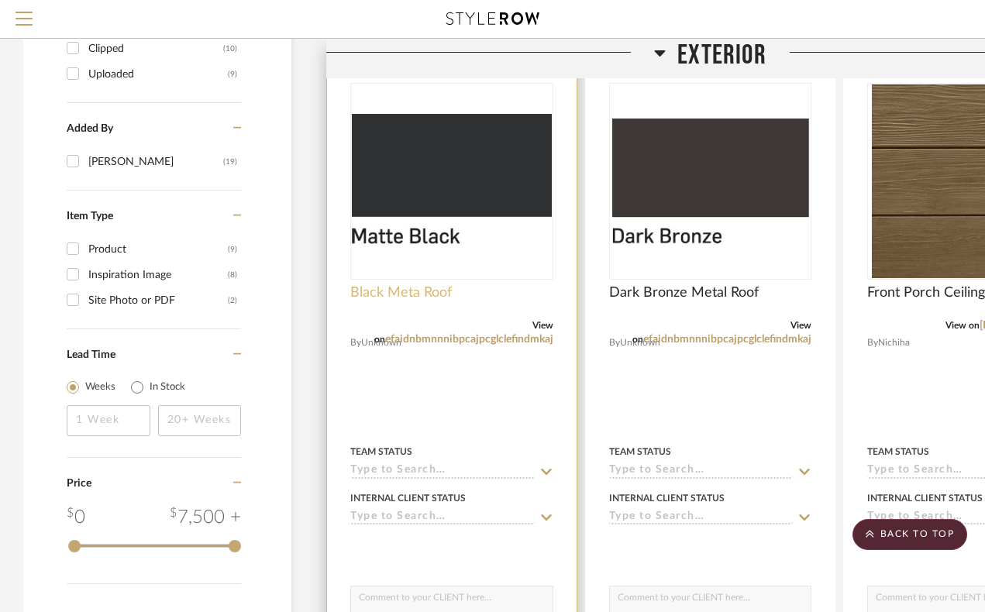
click at [436, 294] on span "Black Meta Roof" at bounding box center [401, 293] width 102 height 17
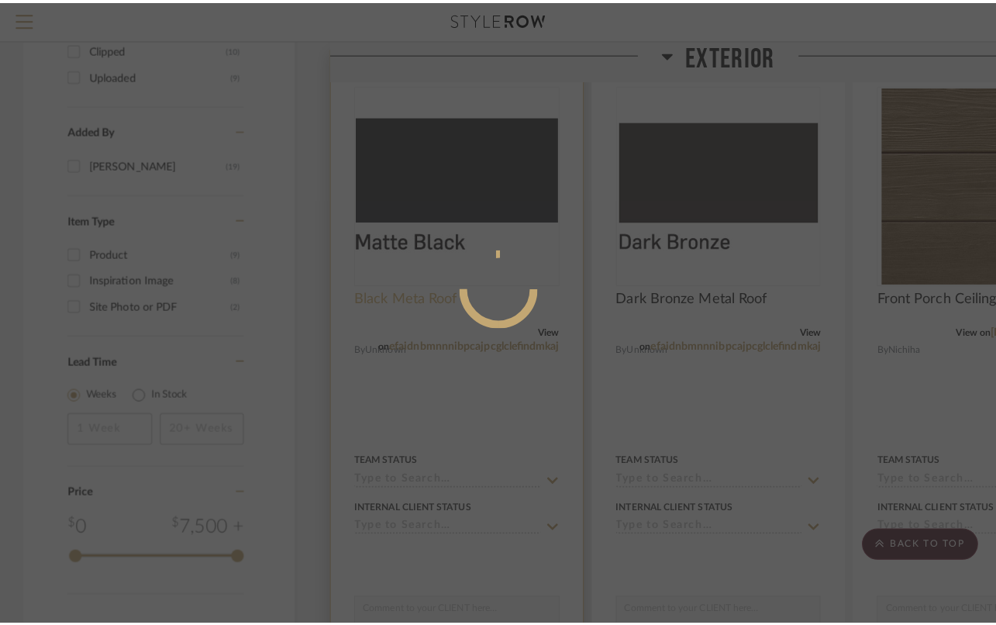
scroll to position [0, 0]
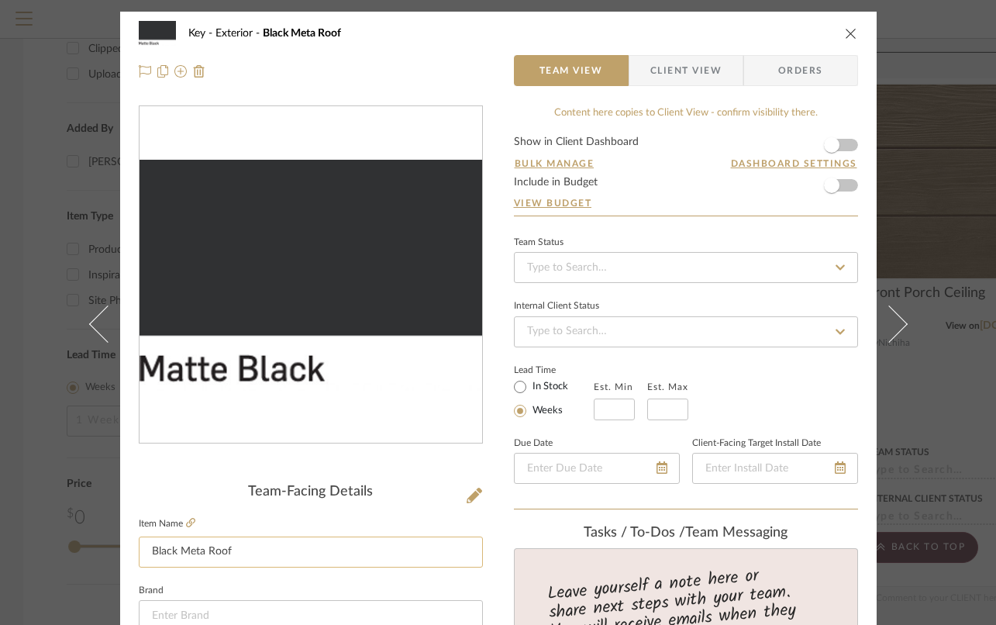
click at [197, 557] on input "Black Meta Roof" at bounding box center [311, 551] width 344 height 31
type input "Black Metal Roof"
click at [930, 60] on div "Key Exterior Black Meta Roof Team View Client View Orders Team-Facing Details I…" at bounding box center [498, 312] width 996 height 625
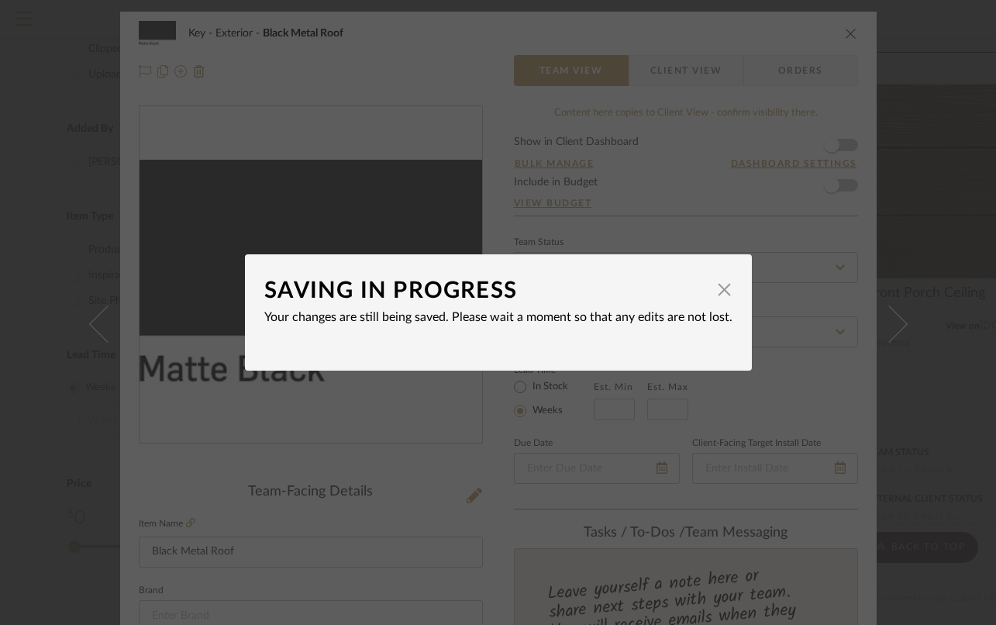
click at [895, 234] on div "SAVING IN PROGRESS × Your changes are still being saved. Please wait a moment s…" at bounding box center [498, 312] width 996 height 625
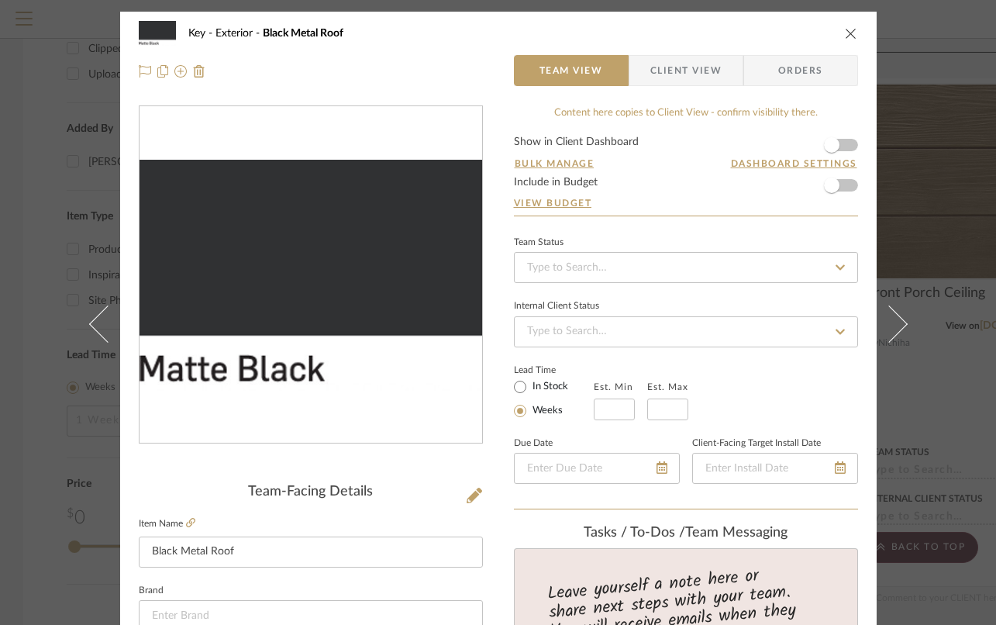
click at [845, 31] on icon "close" at bounding box center [851, 33] width 12 height 12
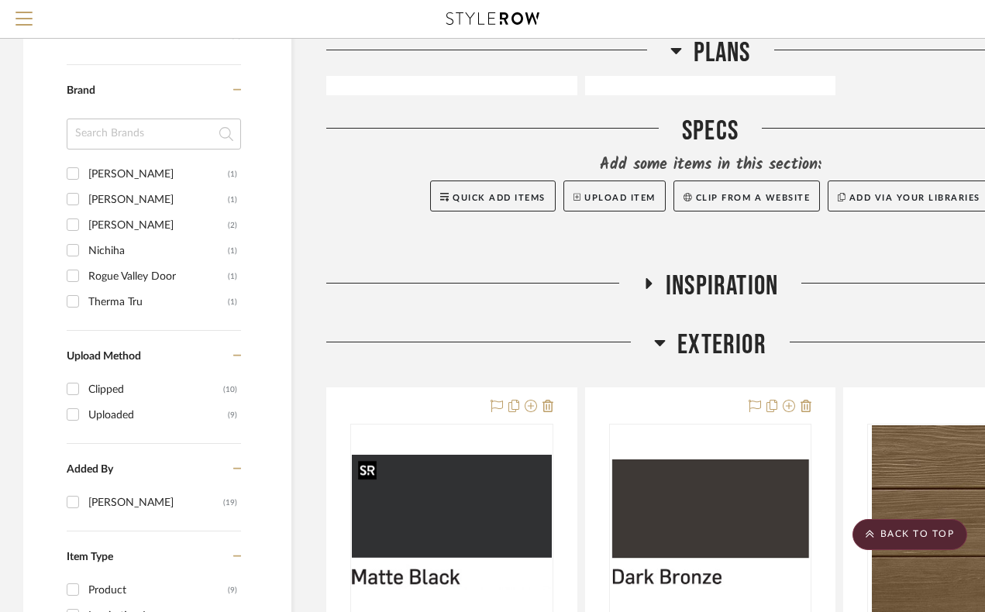
scroll to position [989, 0]
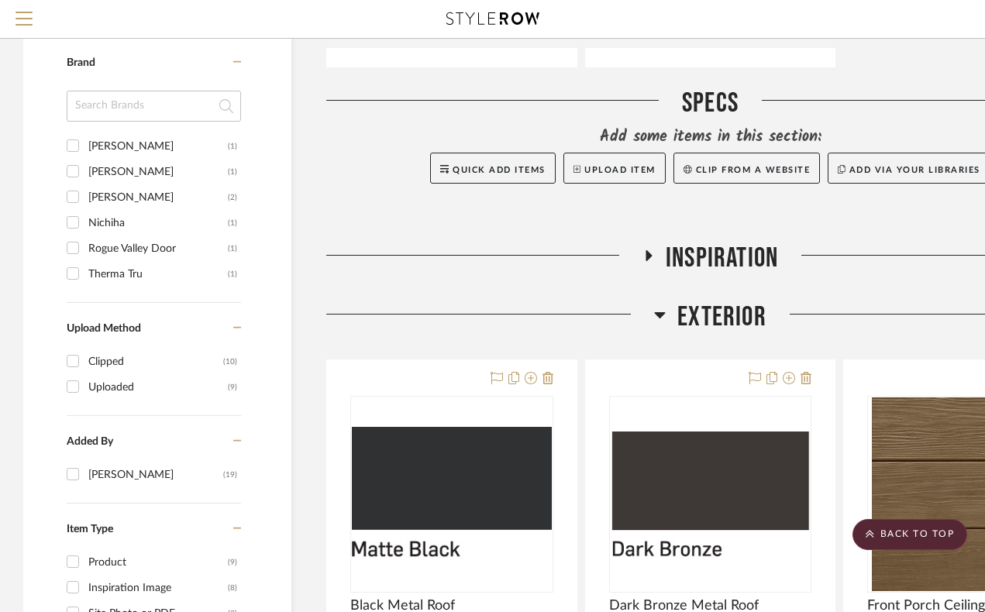
click at [653, 257] on icon at bounding box center [648, 256] width 19 height 12
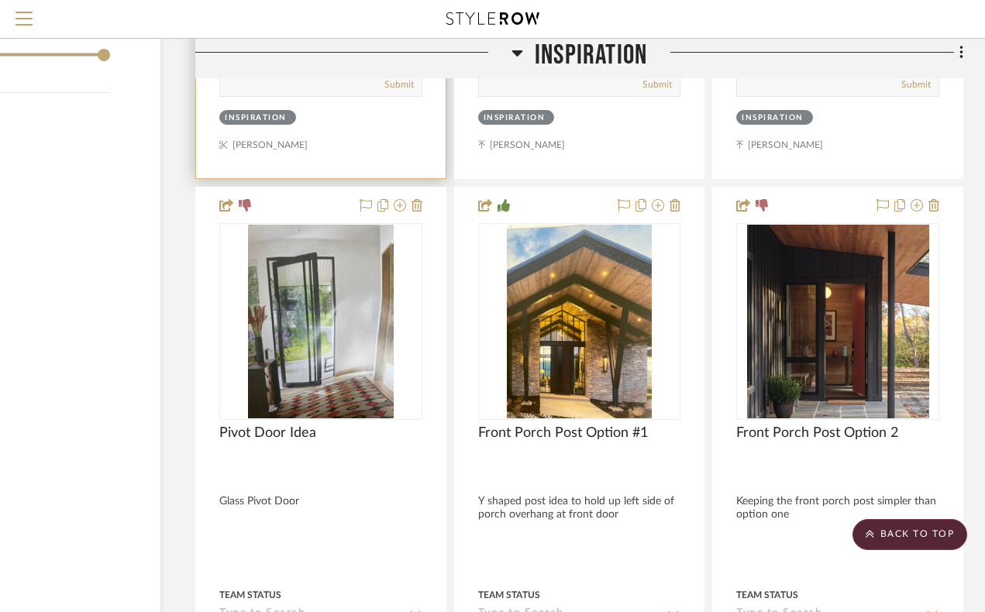
scroll to position [1798, 131]
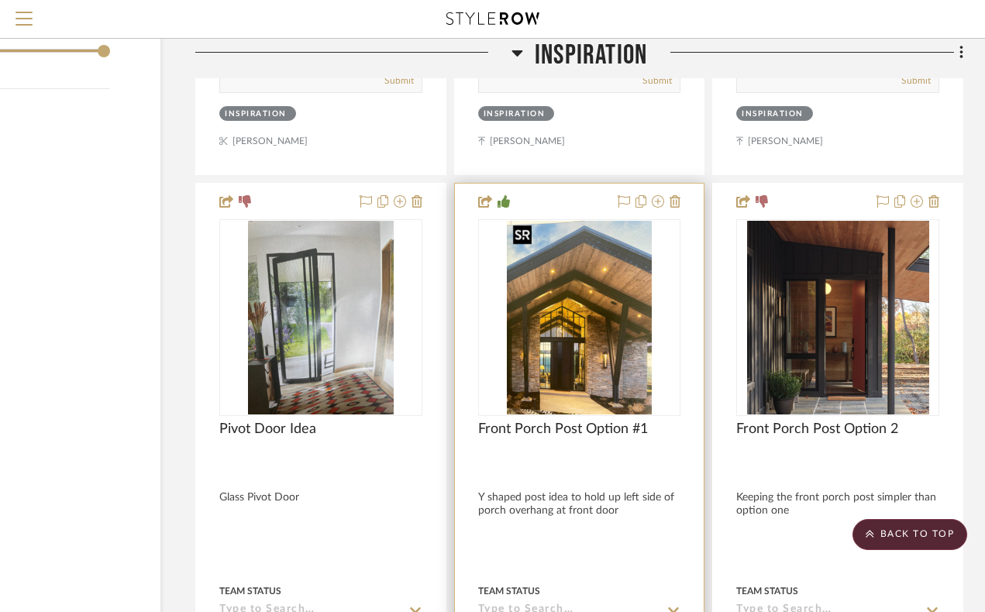
click at [612, 316] on img "0" at bounding box center [580, 318] width 146 height 194
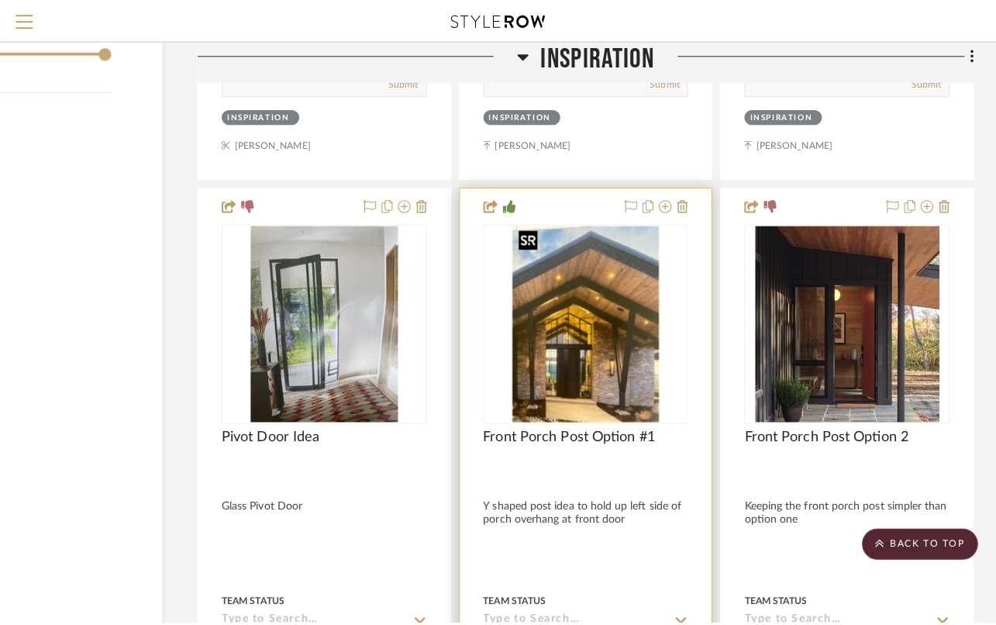
scroll to position [0, 0]
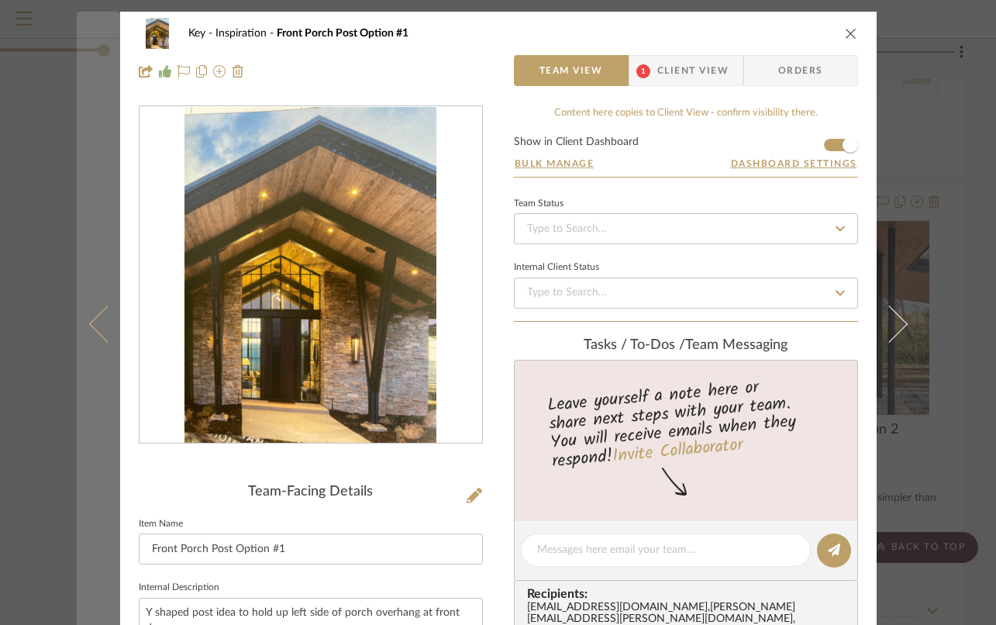
drag, startPoint x: 372, startPoint y: 360, endPoint x: 74, endPoint y: 16, distance: 454.5
click at [0, 0] on div "Key Inspiration Front Porch Post Option #1 Team View 1 Client View Orders Team-…" at bounding box center [498, 312] width 996 height 625
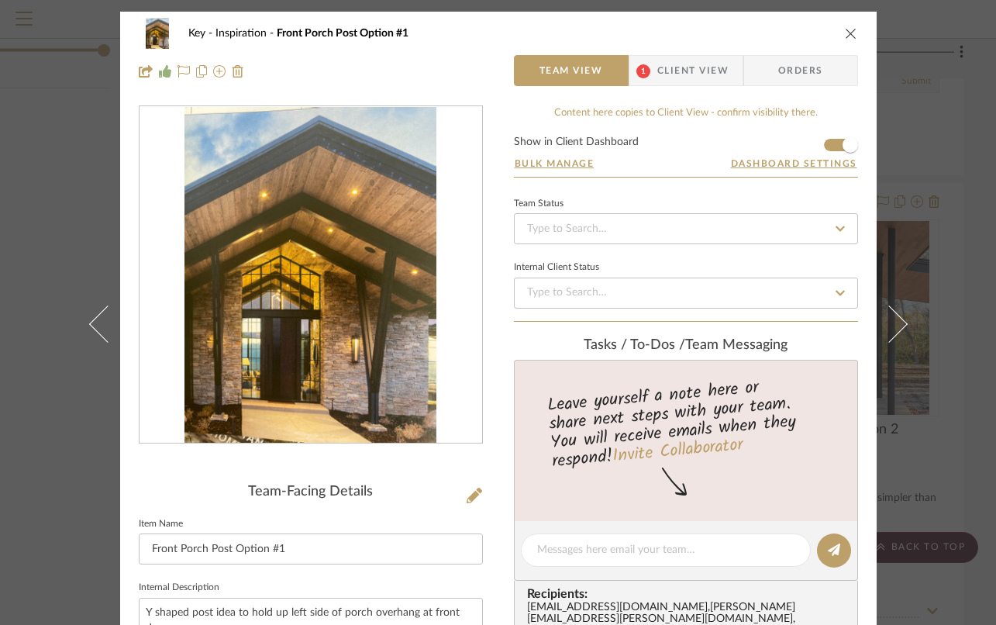
click at [845, 33] on icon "close" at bounding box center [851, 33] width 12 height 12
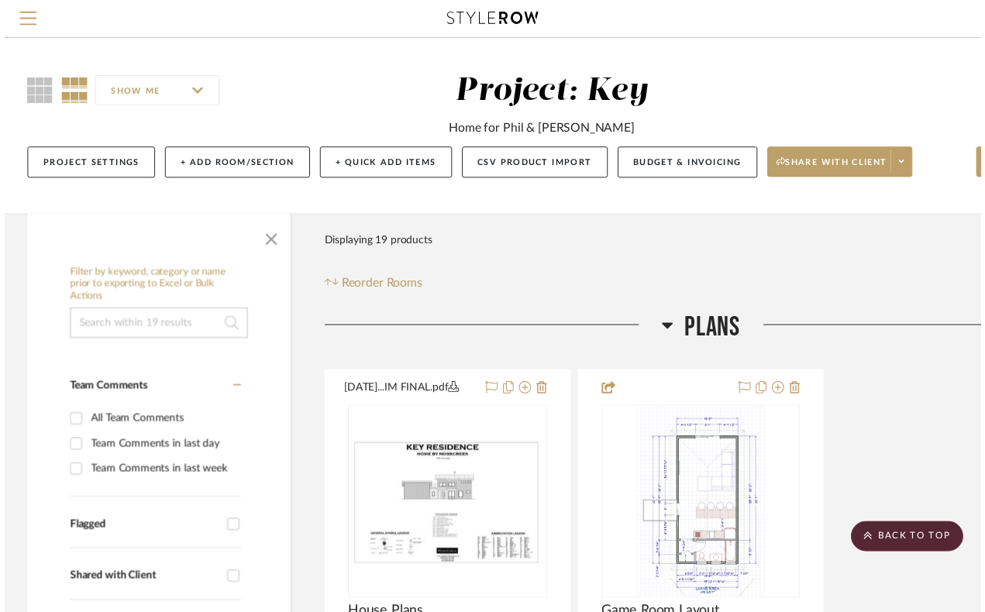
scroll to position [1798, 131]
